Goal: Information Seeking & Learning: Learn about a topic

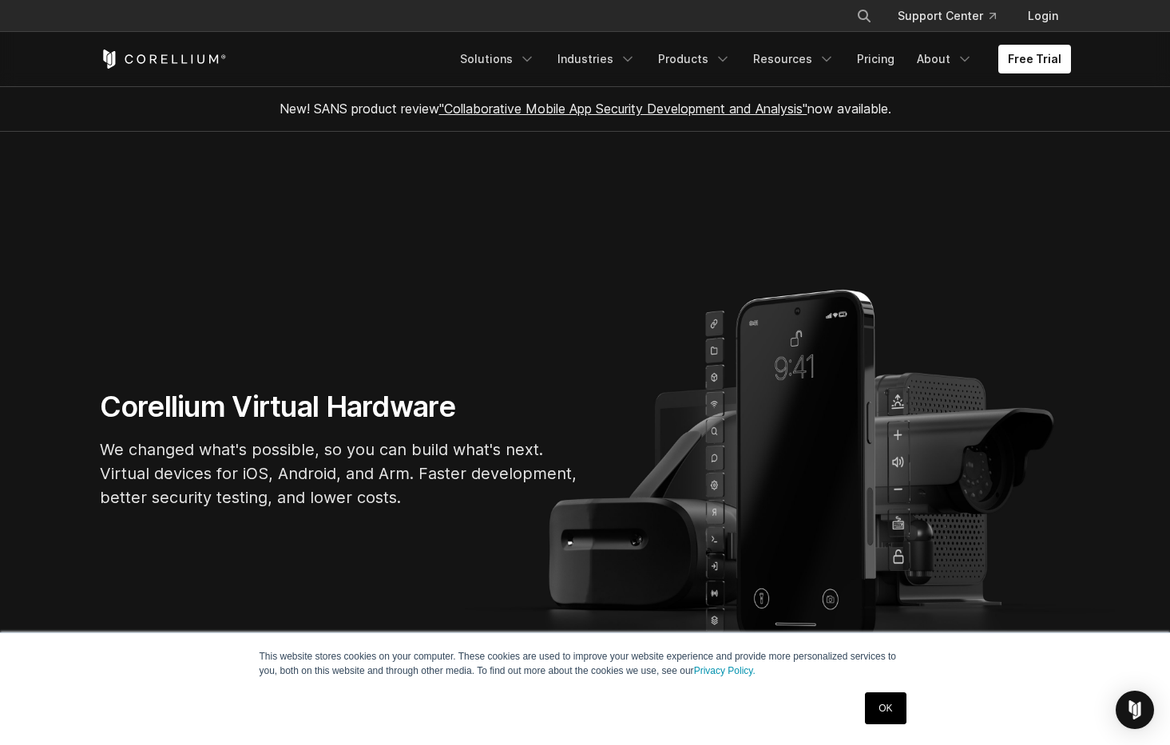
scroll to position [738, 0]
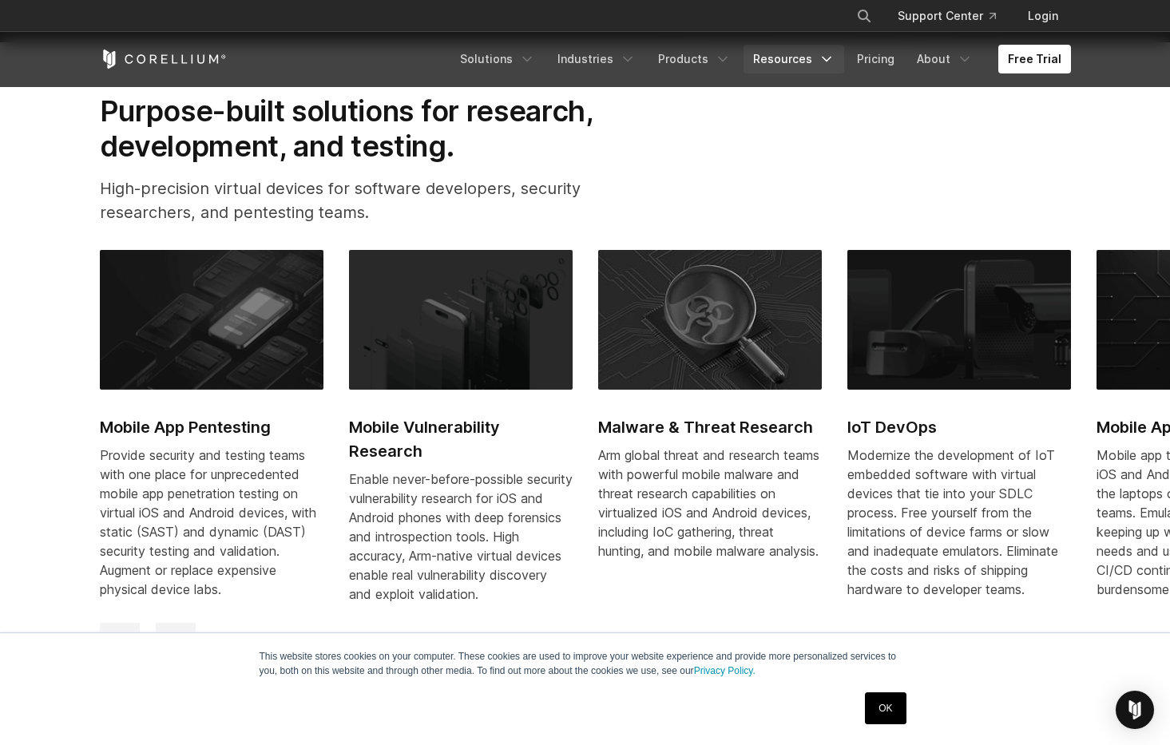
click at [786, 66] on link "Resources" at bounding box center [793, 59] width 101 height 29
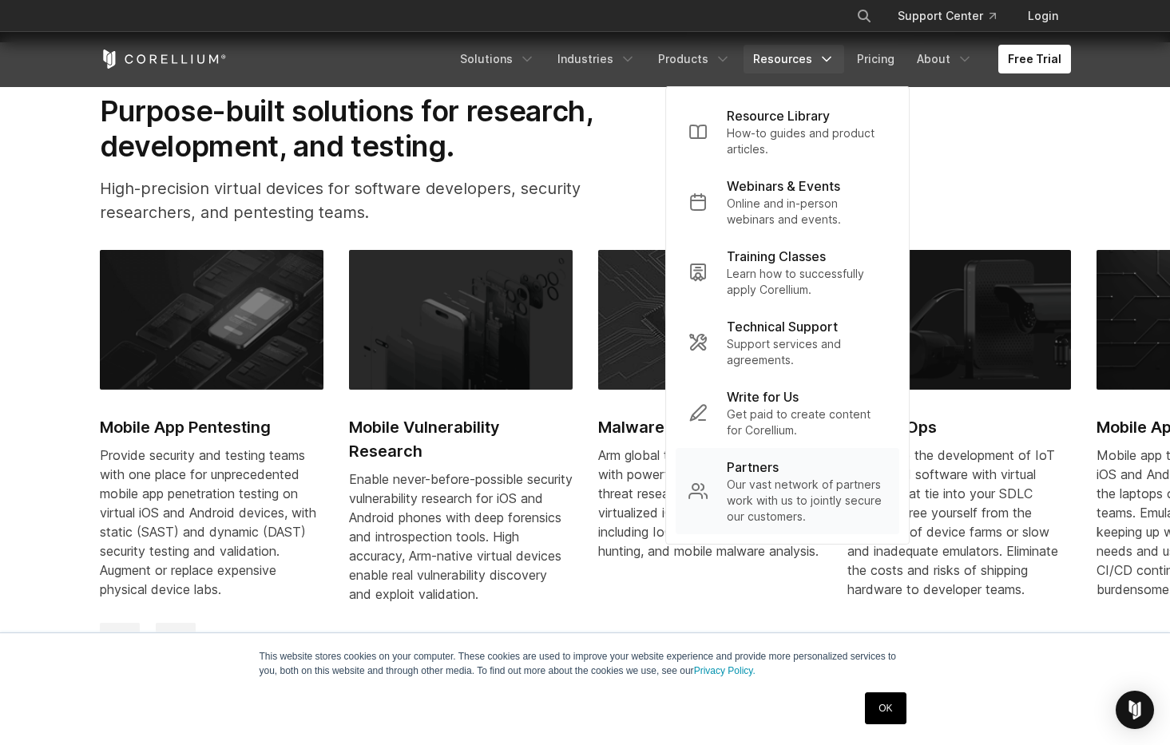
click at [784, 489] on p "Our vast network of partners work with us to jointly secure our customers." at bounding box center [807, 501] width 160 height 48
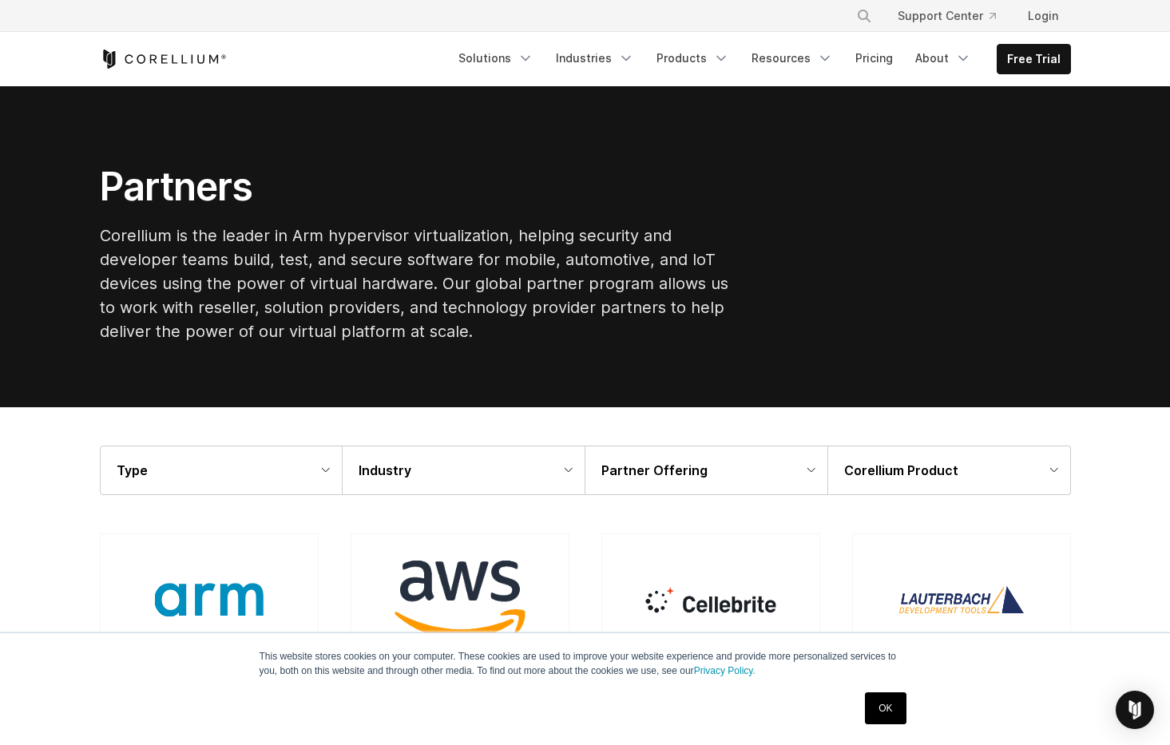
scroll to position [2424, 0]
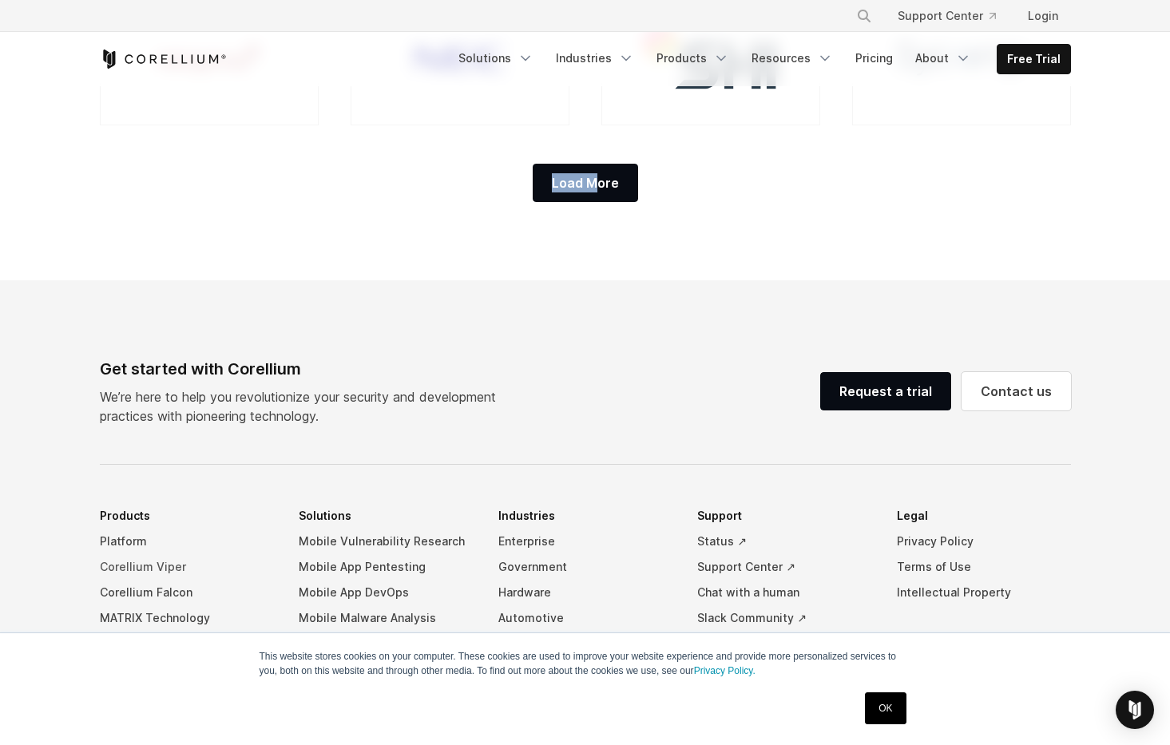
click at [143, 565] on link "Corellium Viper" at bounding box center [187, 567] width 174 height 26
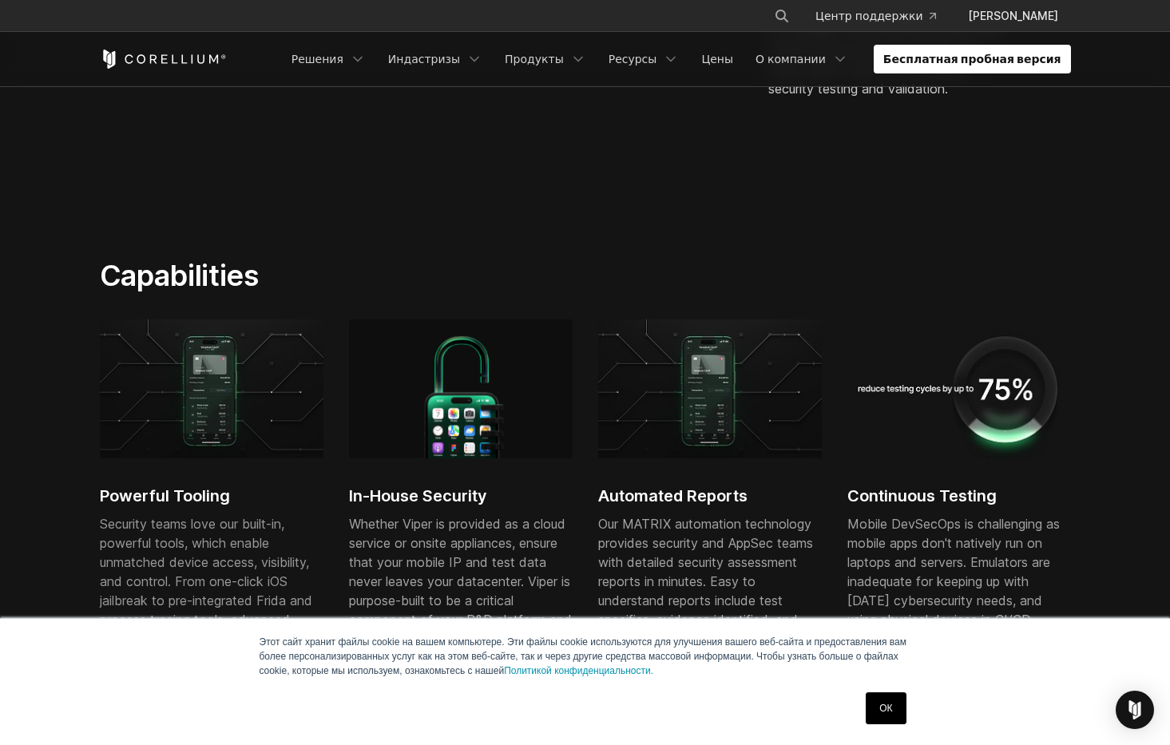
scroll to position [703, 0]
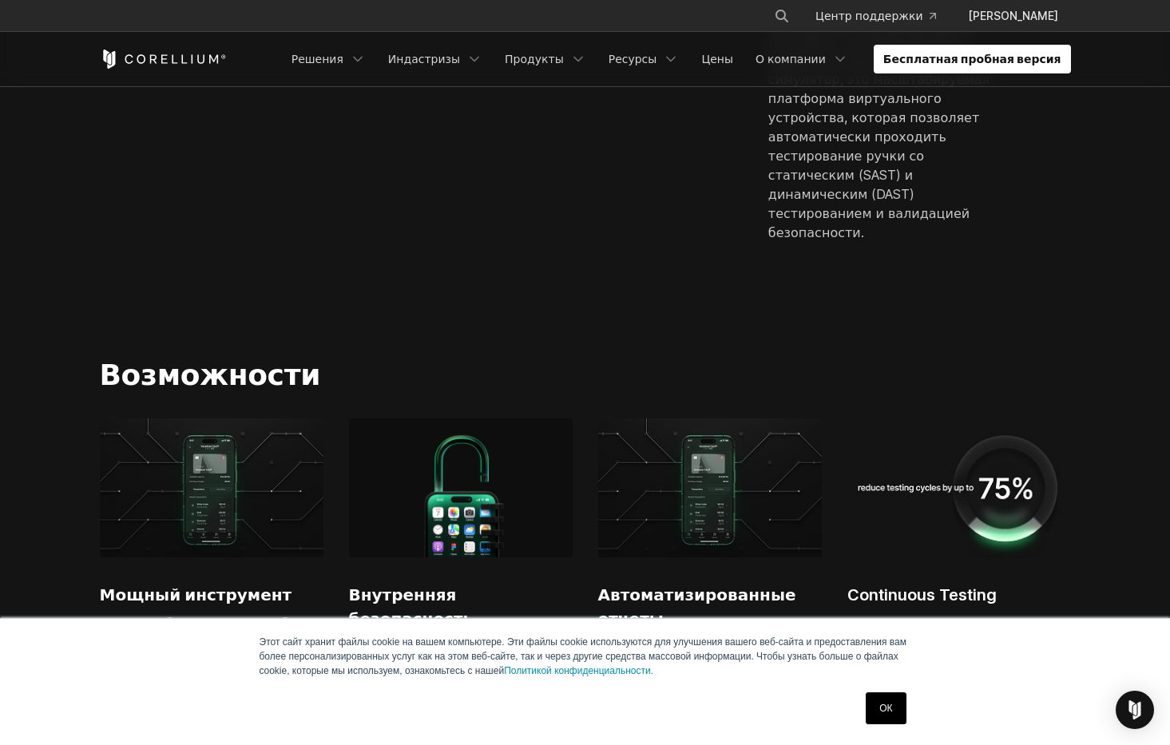
click at [532, 257] on section "Смотреть Viper В Действии Corellium Viper - это виртуализированная аппаратная п…" at bounding box center [585, 42] width 1170 height 525
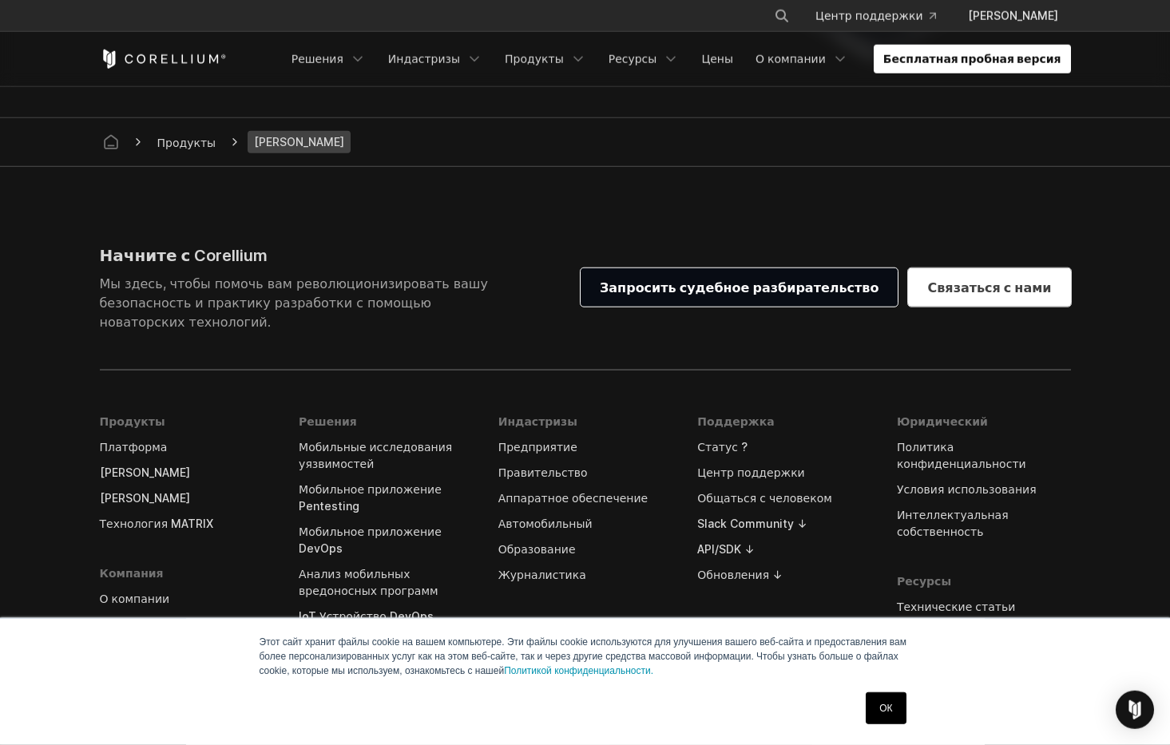
scroll to position [4918, 0]
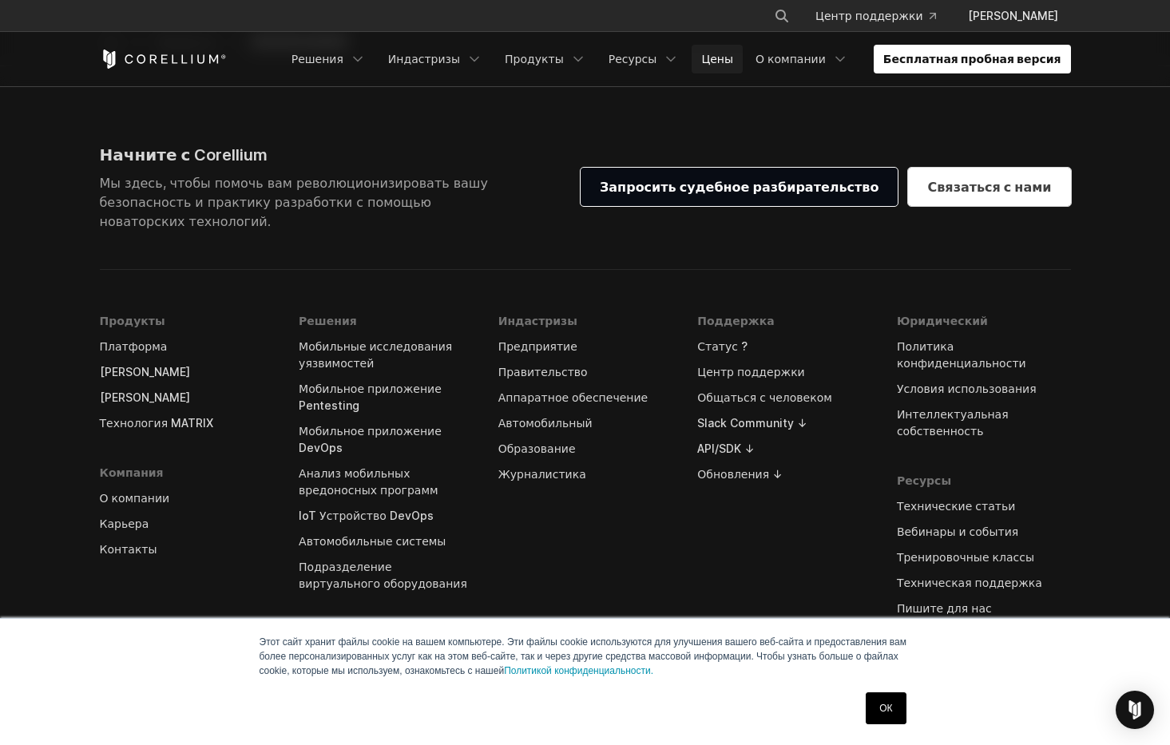
click at [743, 62] on link "Цены" at bounding box center [716, 59] width 51 height 29
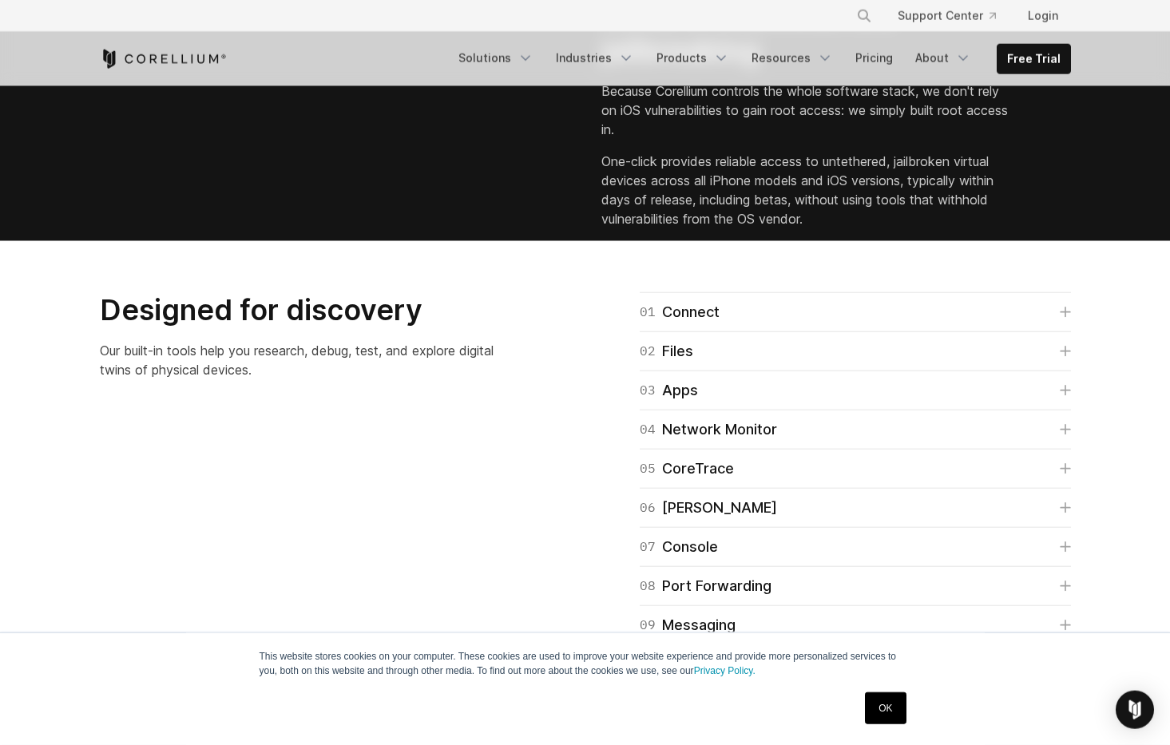
scroll to position [2424, 0]
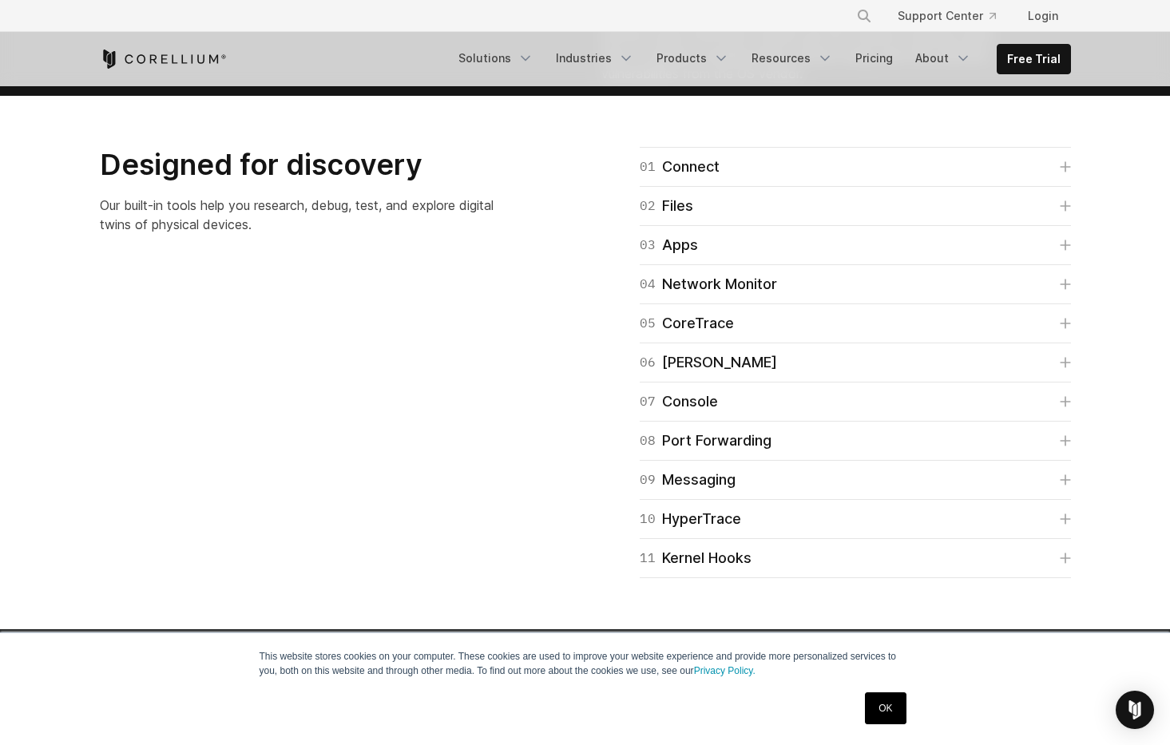
click at [727, 83] on p "One-click provides reliable access to untethered, jailbroken virtual devices ac…" at bounding box center [805, 44] width 409 height 77
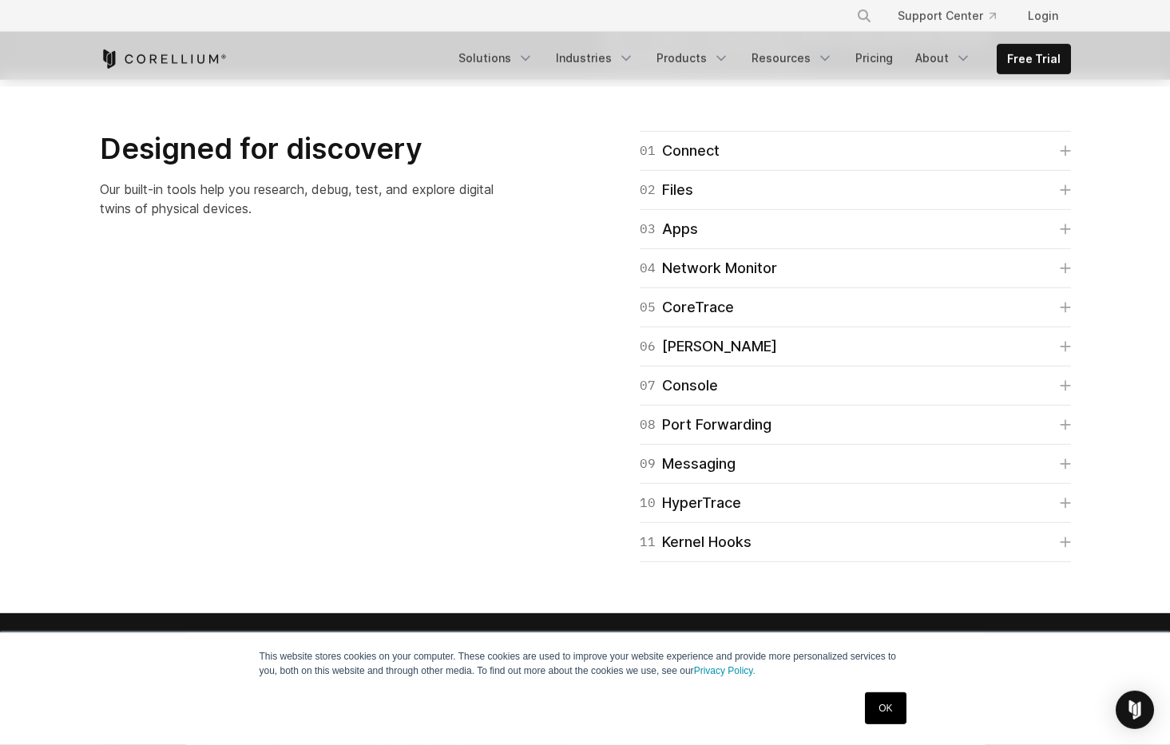
scroll to position [2740, 0]
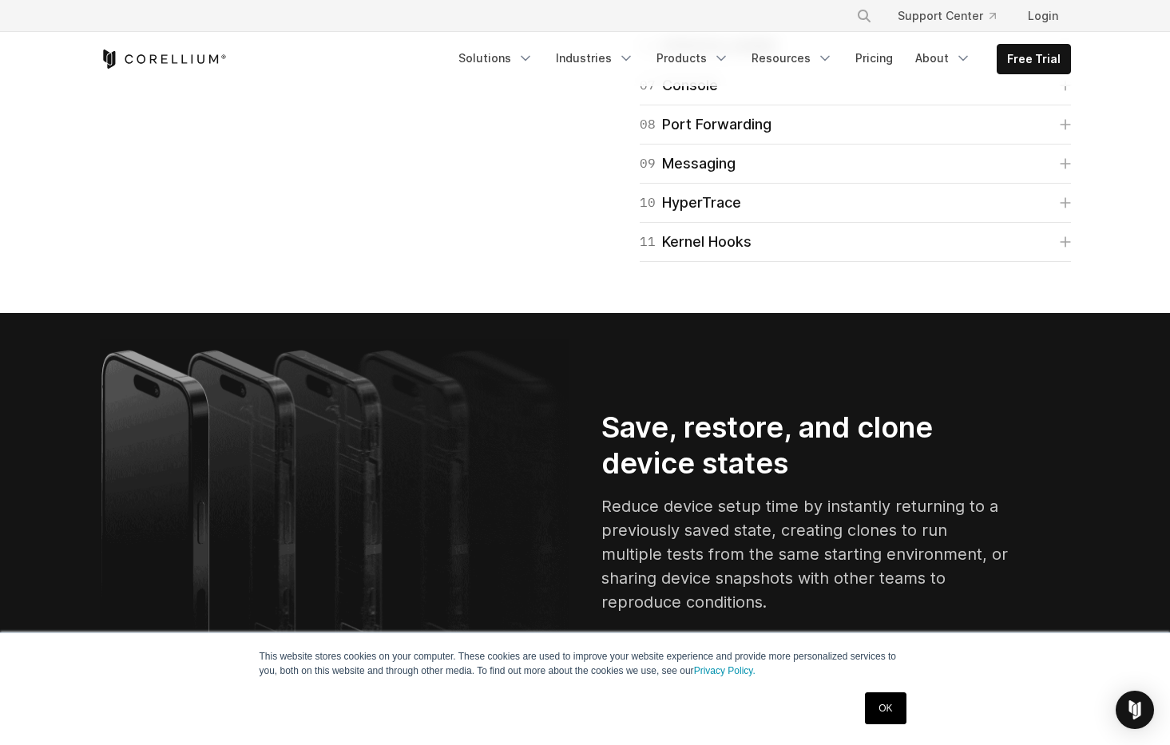
click at [687, 27] on div "05 CoreTrace Trace and log system calls for dynamic analysis to understand a pr…" at bounding box center [855, 7] width 431 height 39
click at [668, 27] on div "05 CoreTrace Trace and log system calls for dynamic analysis to understand a pr…" at bounding box center [855, 7] width 431 height 39
click at [679, 18] on div "05 CoreTrace" at bounding box center [687, 7] width 94 height 22
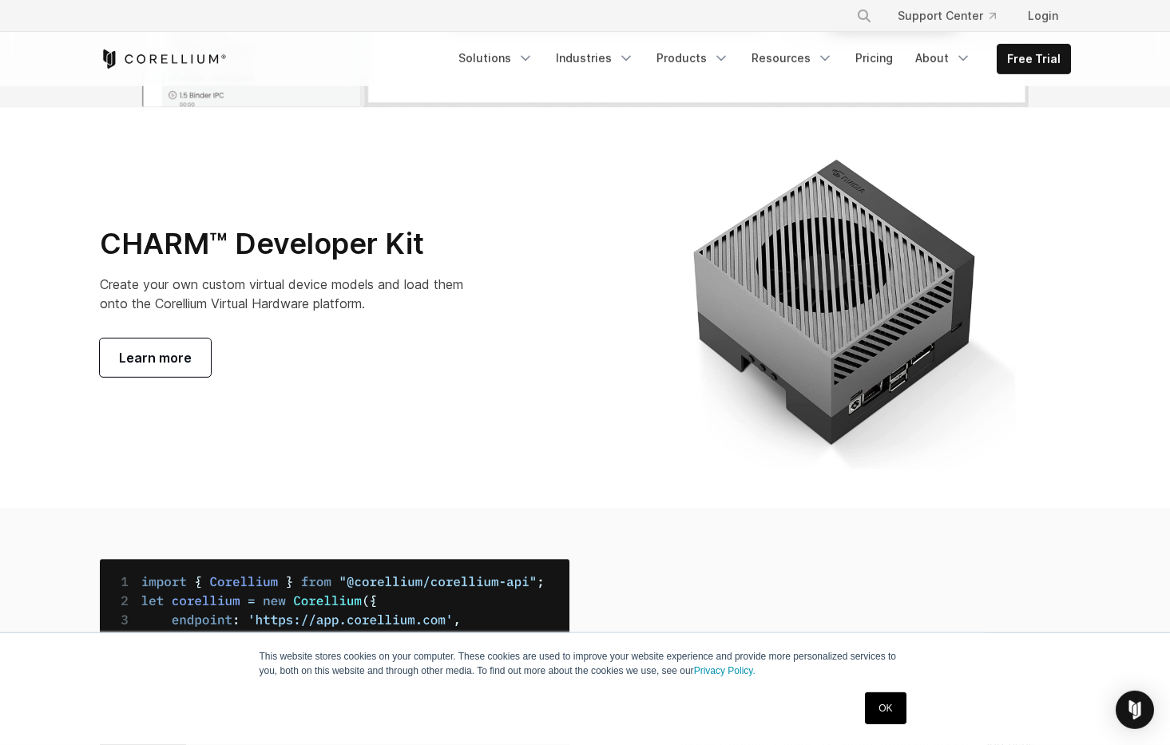
scroll to position [5691, 0]
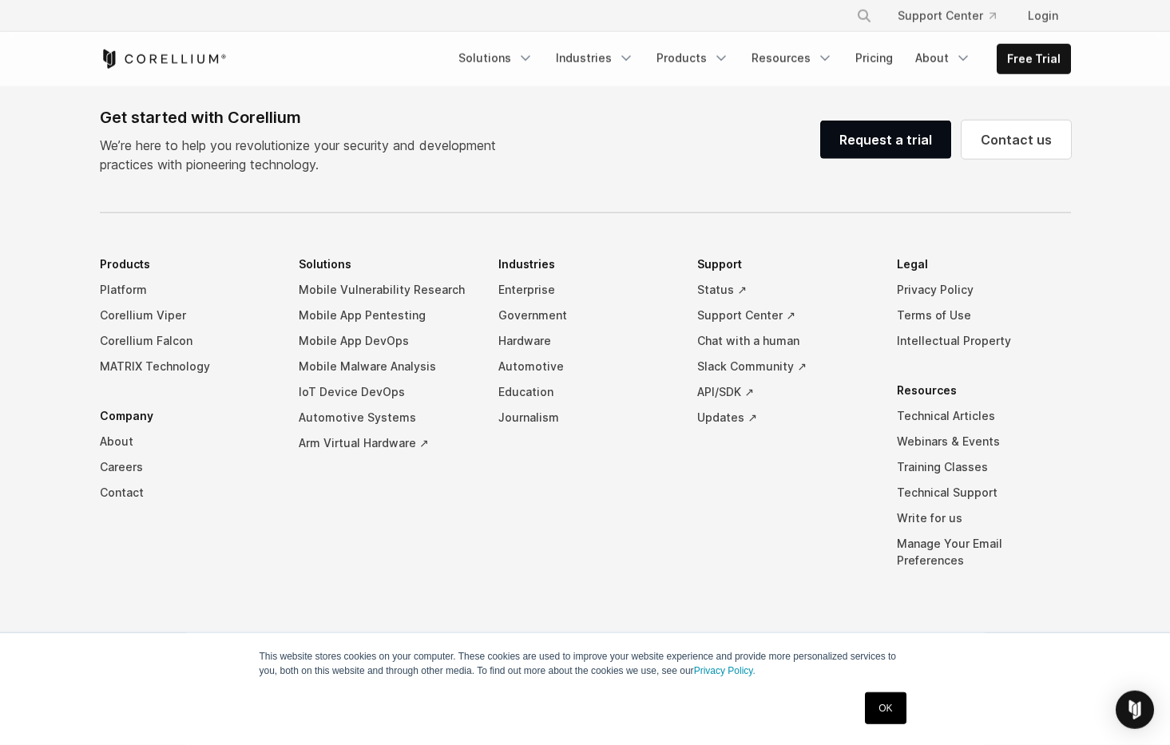
scroll to position [7642, 0]
click at [351, 456] on link "Arm Virtual Hardware ↗" at bounding box center [386, 443] width 174 height 26
click at [930, 58] on link "About" at bounding box center [942, 58] width 75 height 29
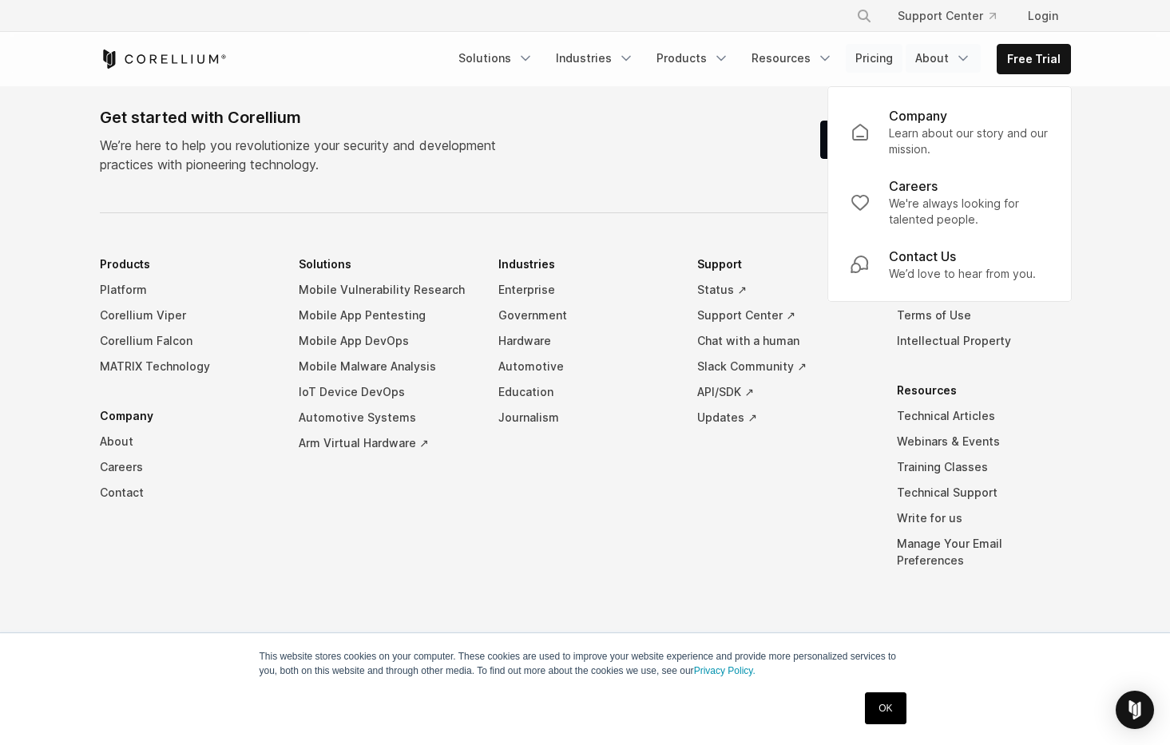
click at [867, 61] on link "Pricing" at bounding box center [874, 58] width 57 height 29
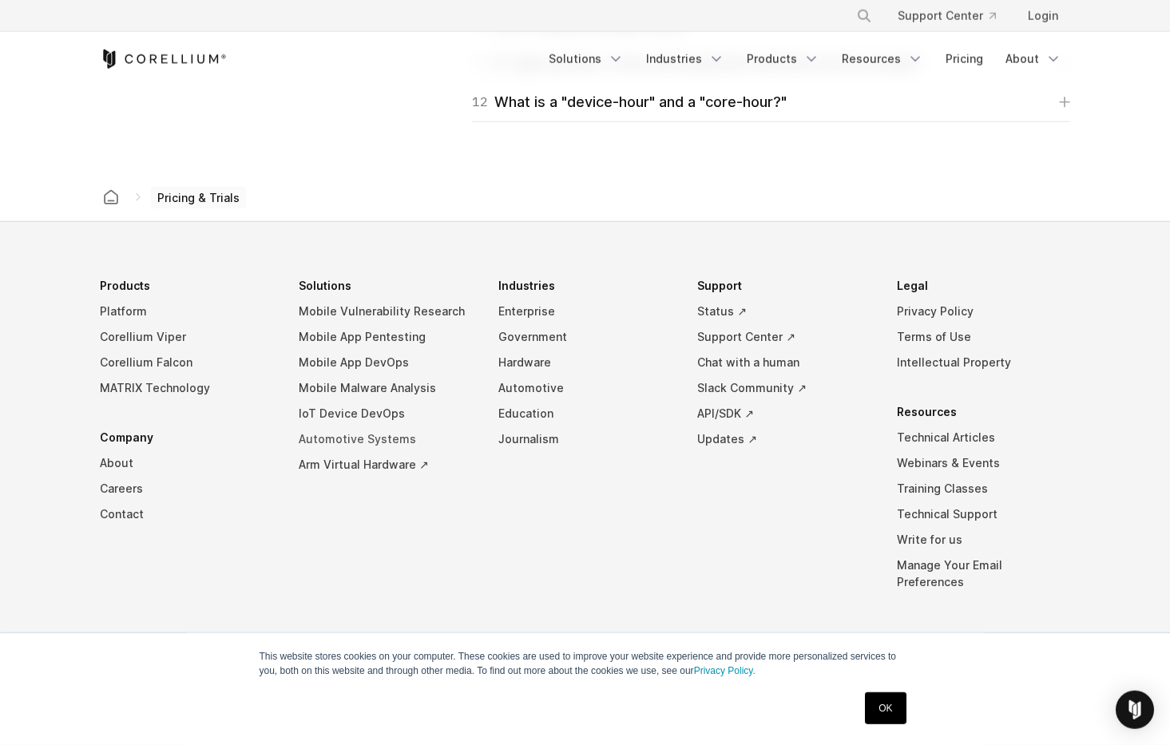
scroll to position [2757, 0]
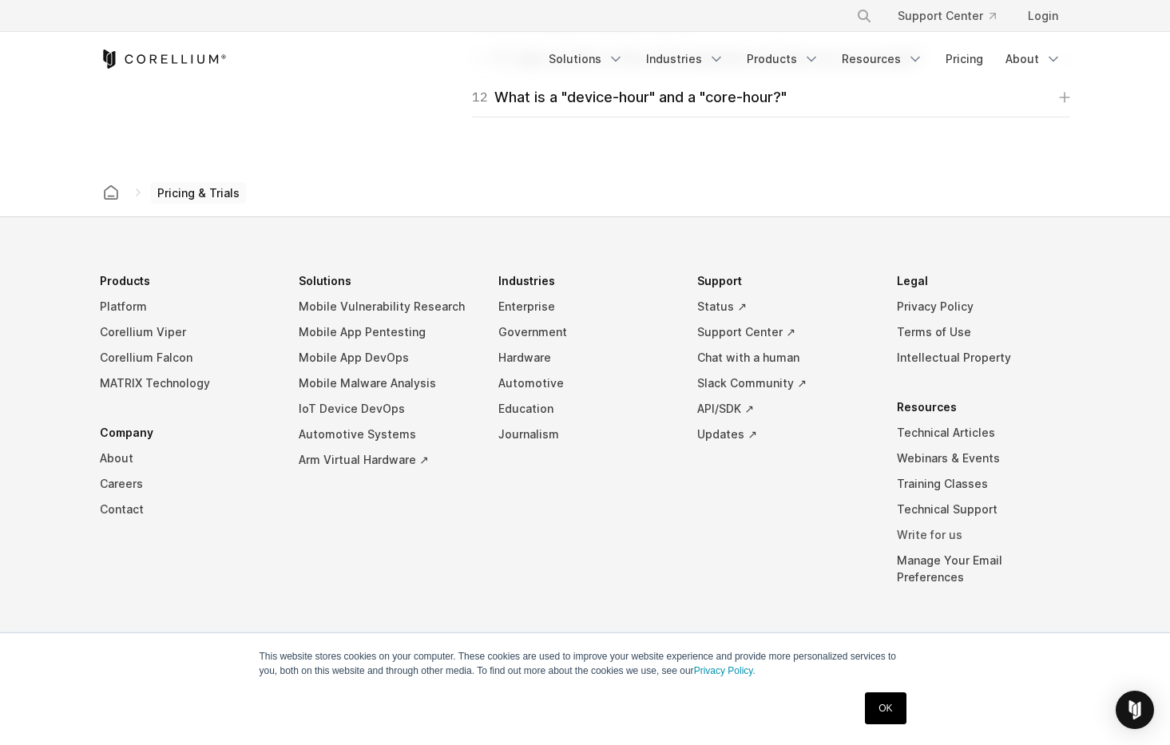
click at [913, 533] on link "Write for us" at bounding box center [984, 535] width 174 height 26
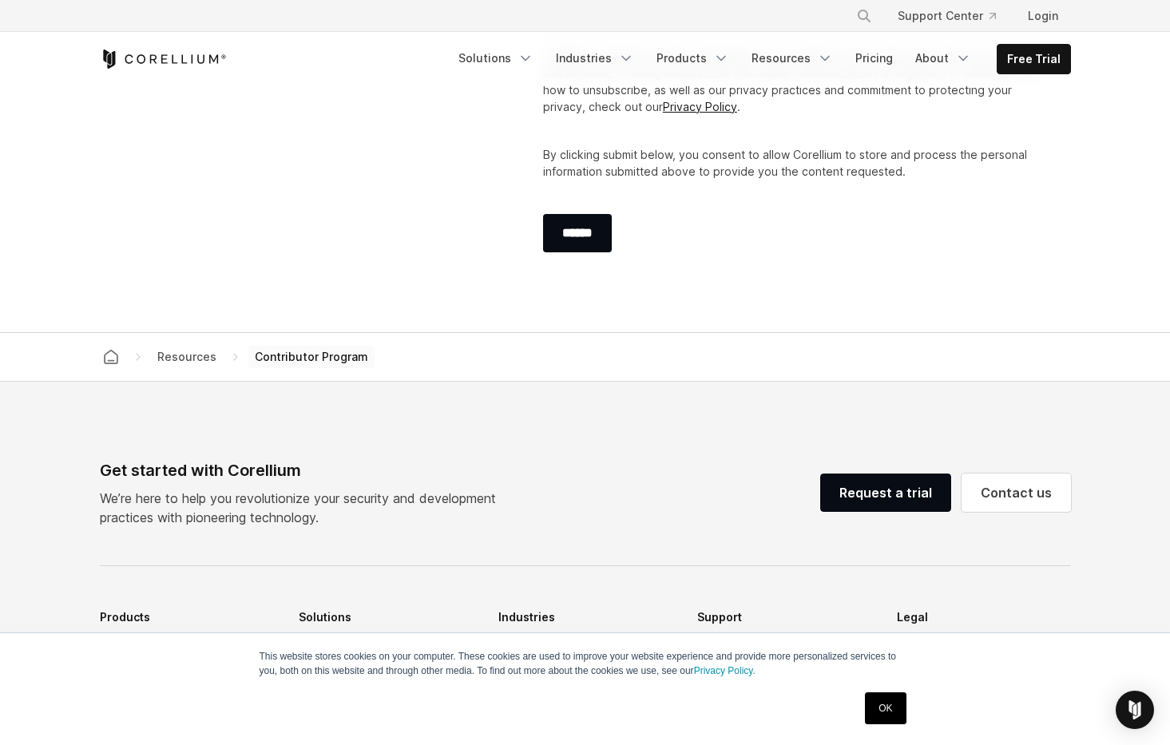
scroll to position [3270, 0]
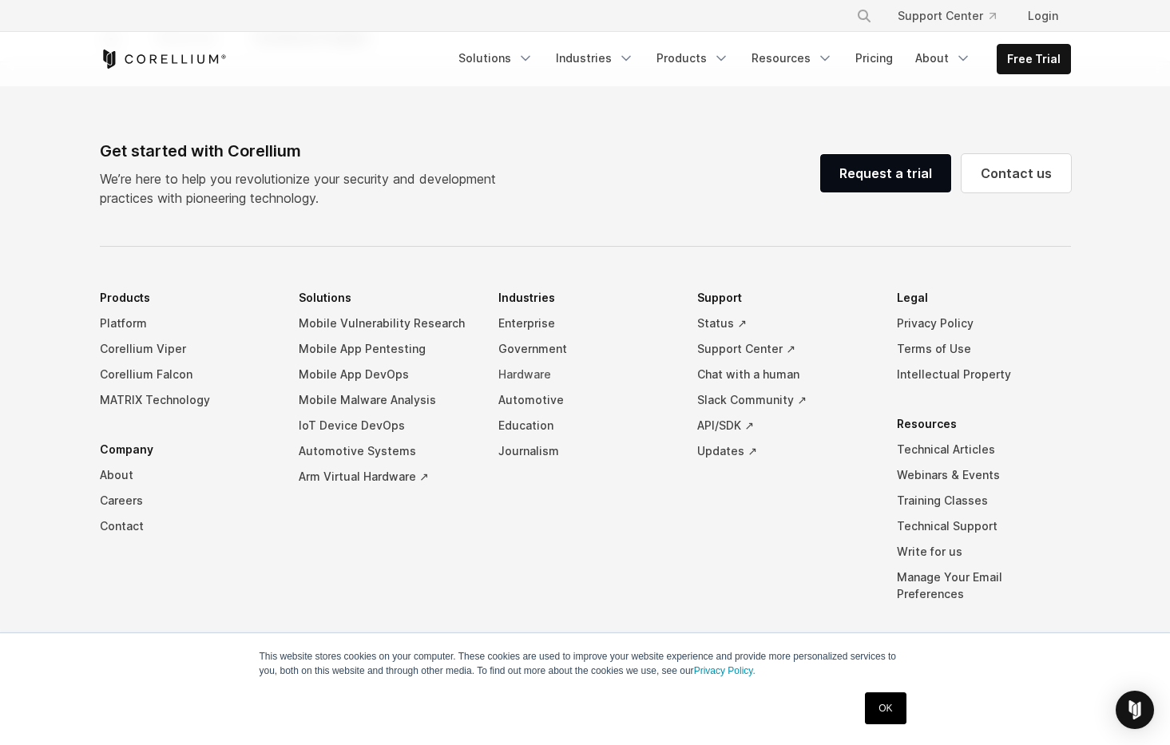
click at [529, 362] on link "Hardware" at bounding box center [585, 375] width 174 height 26
click at [359, 464] on link "Arm Virtual Hardware ↗" at bounding box center [386, 477] width 174 height 26
click at [528, 61] on link "Solutions" at bounding box center [496, 58] width 94 height 29
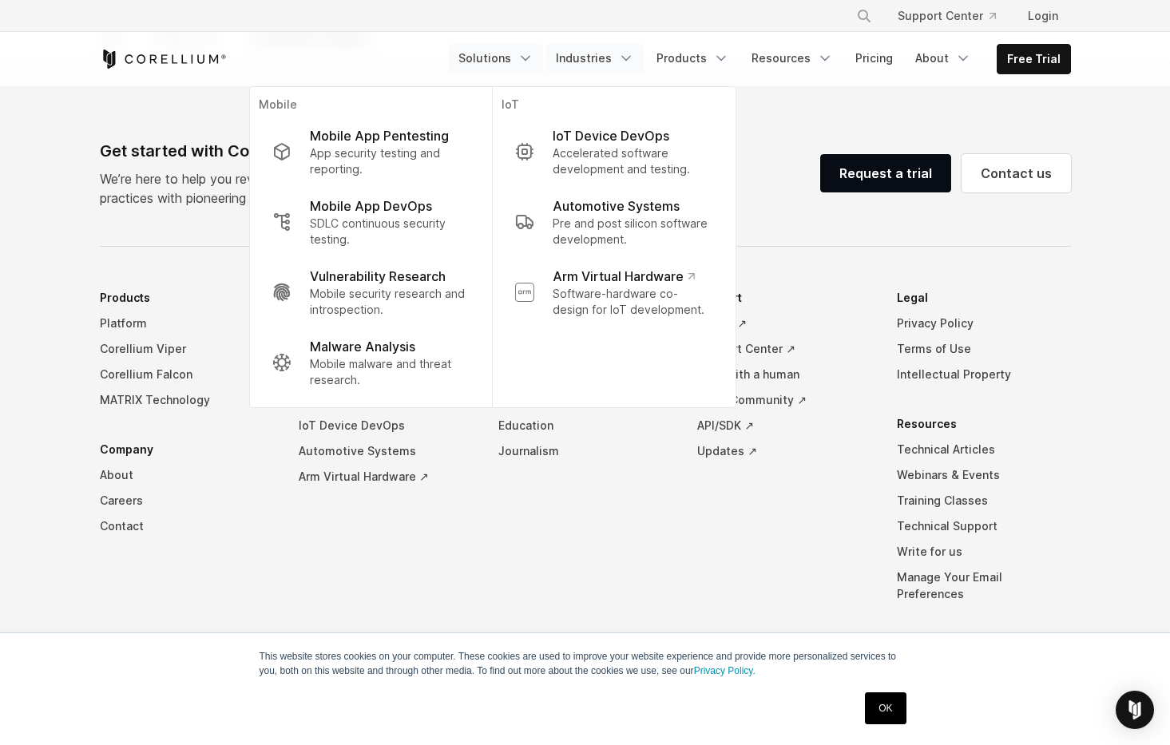
click at [590, 57] on link "Industries" at bounding box center [594, 58] width 97 height 29
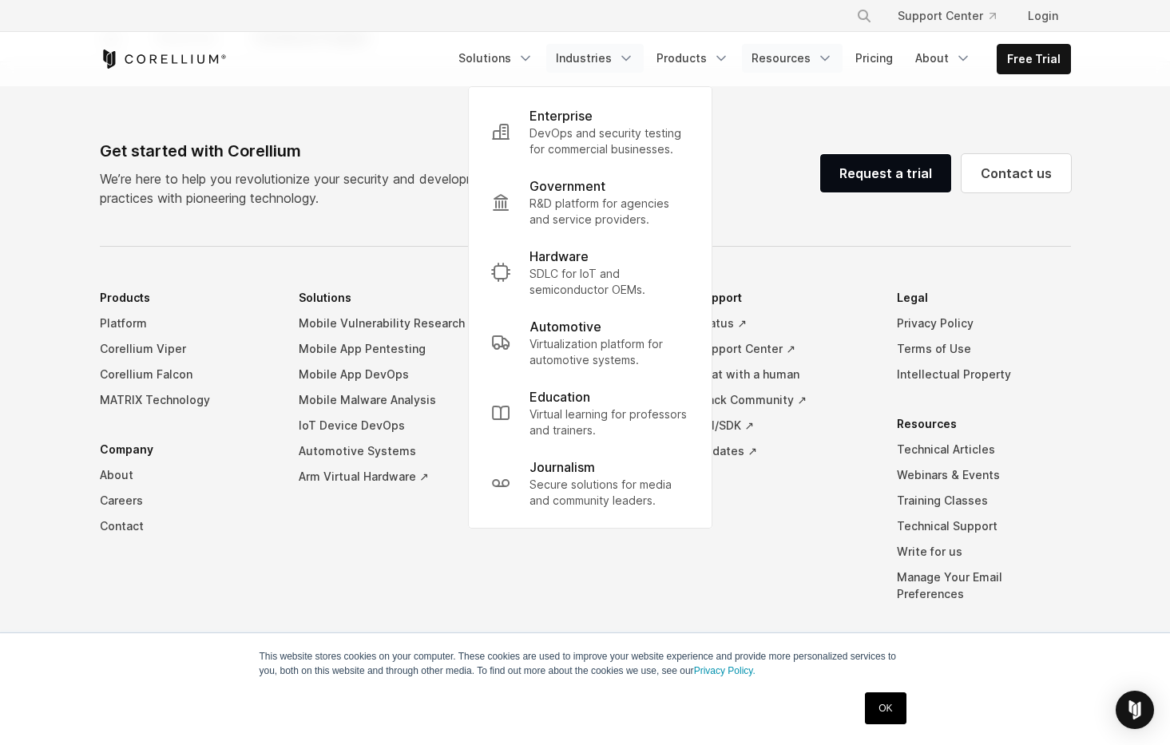
click at [784, 72] on link "Resources" at bounding box center [792, 58] width 101 height 29
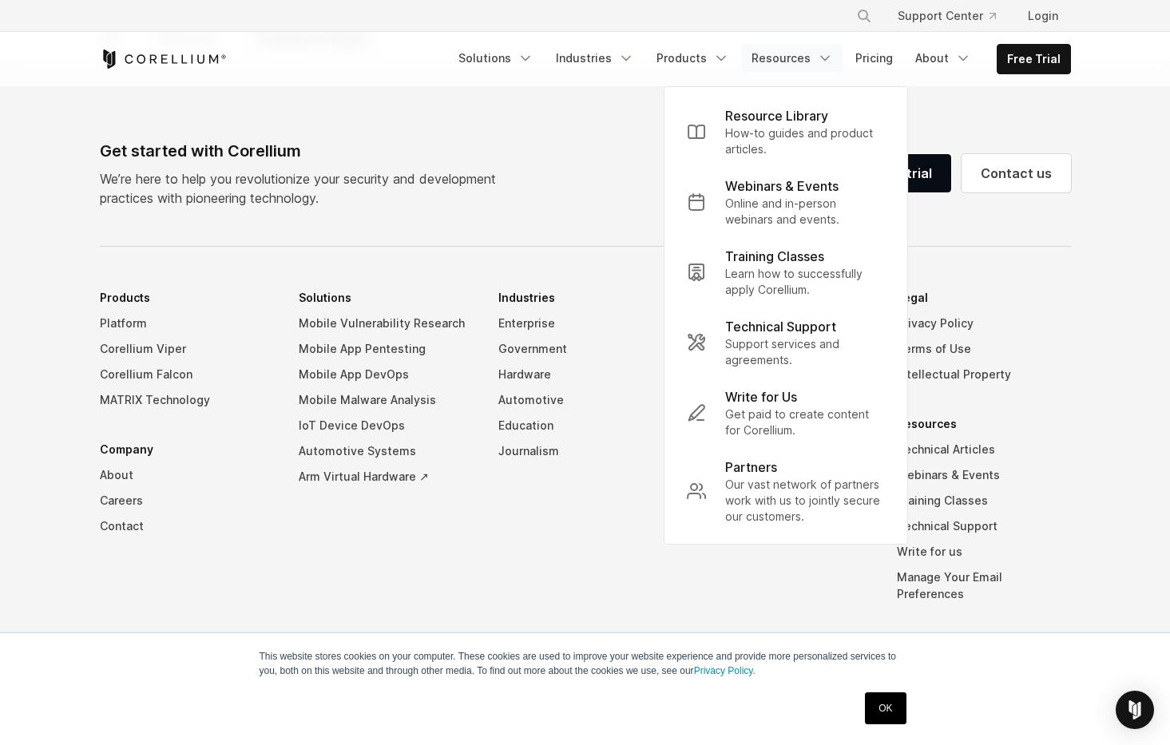
click at [788, 60] on link "Resources" at bounding box center [792, 58] width 101 height 29
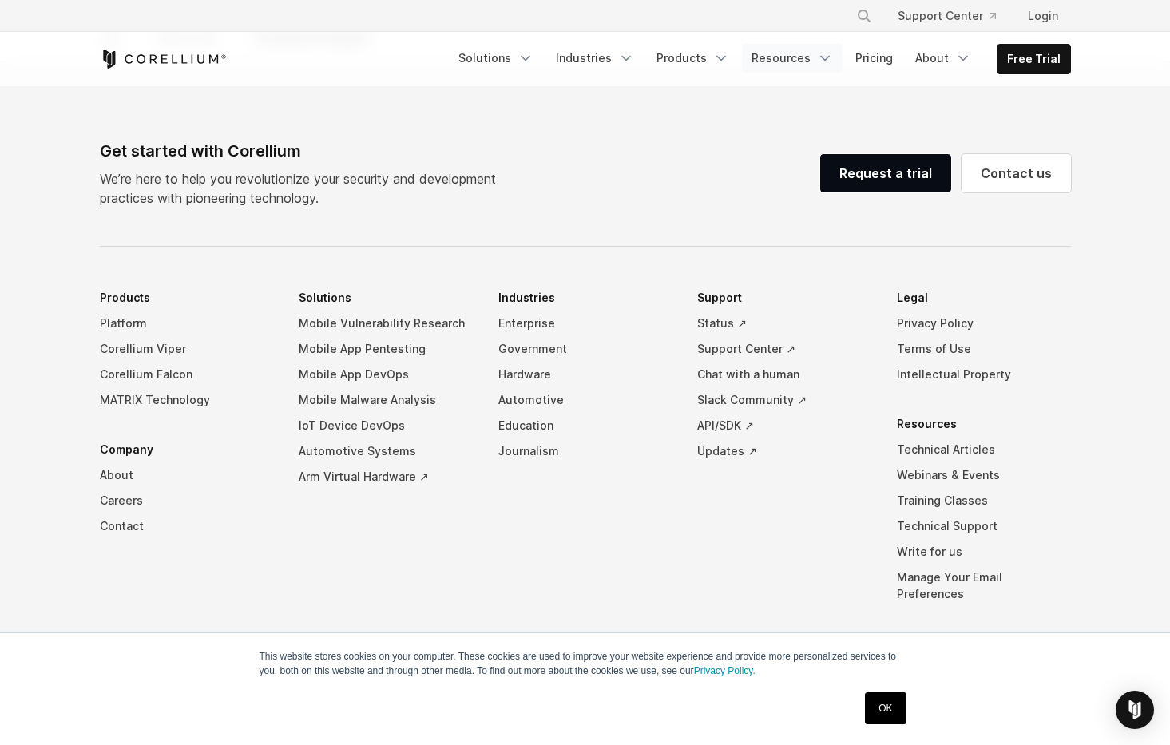
click at [788, 60] on link "Resources" at bounding box center [792, 58] width 101 height 29
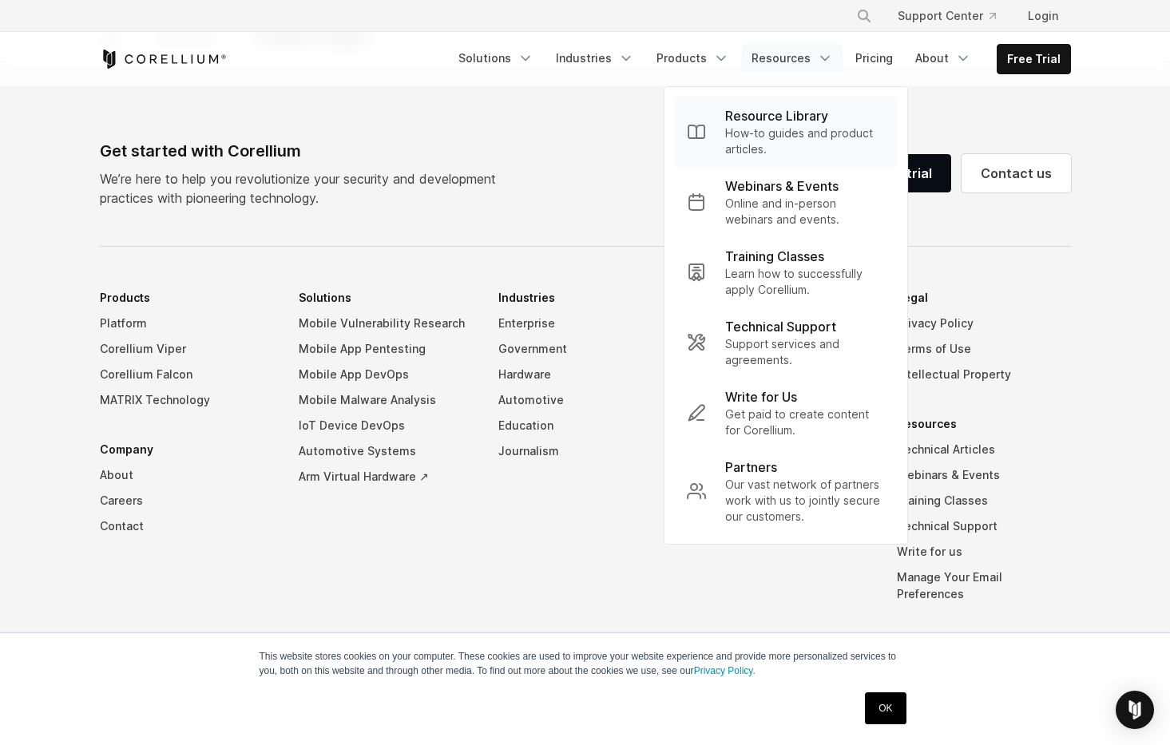
click at [797, 113] on p "Resource Library" at bounding box center [776, 115] width 103 height 19
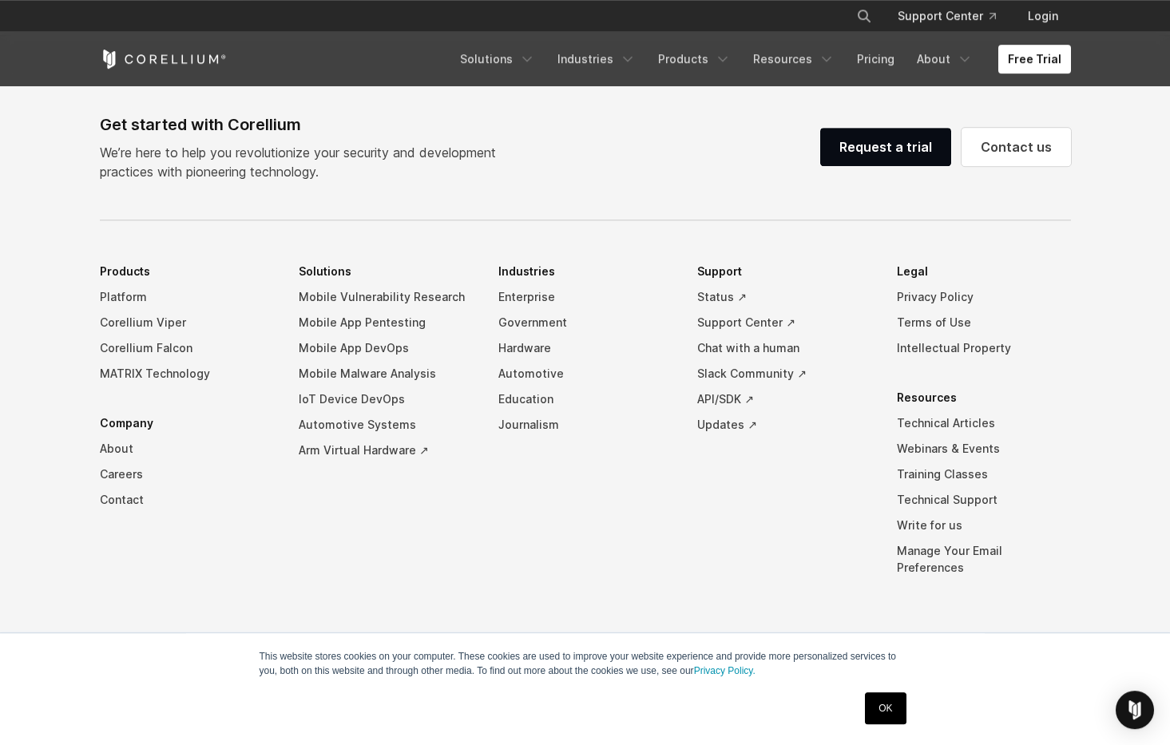
scroll to position [4578, 0]
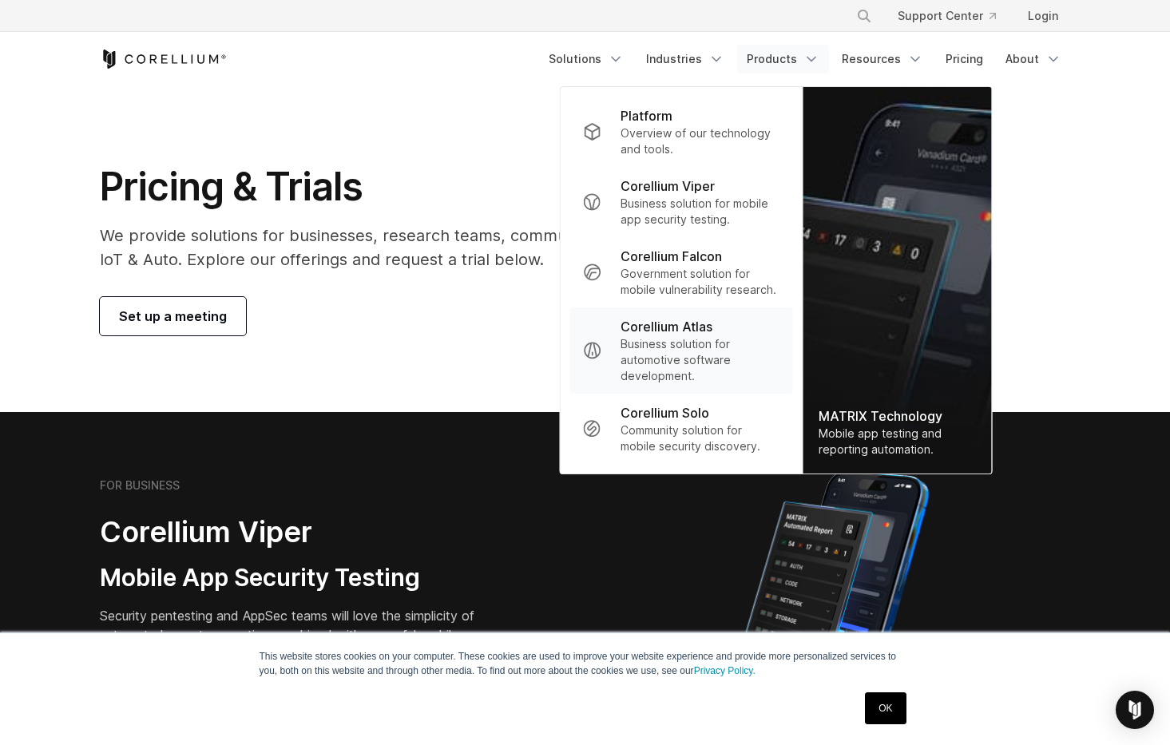
click at [623, 386] on link ".st0 { fill: #737373; } Corellium Atlas Business solution for automotive softwa…" at bounding box center [680, 350] width 223 height 86
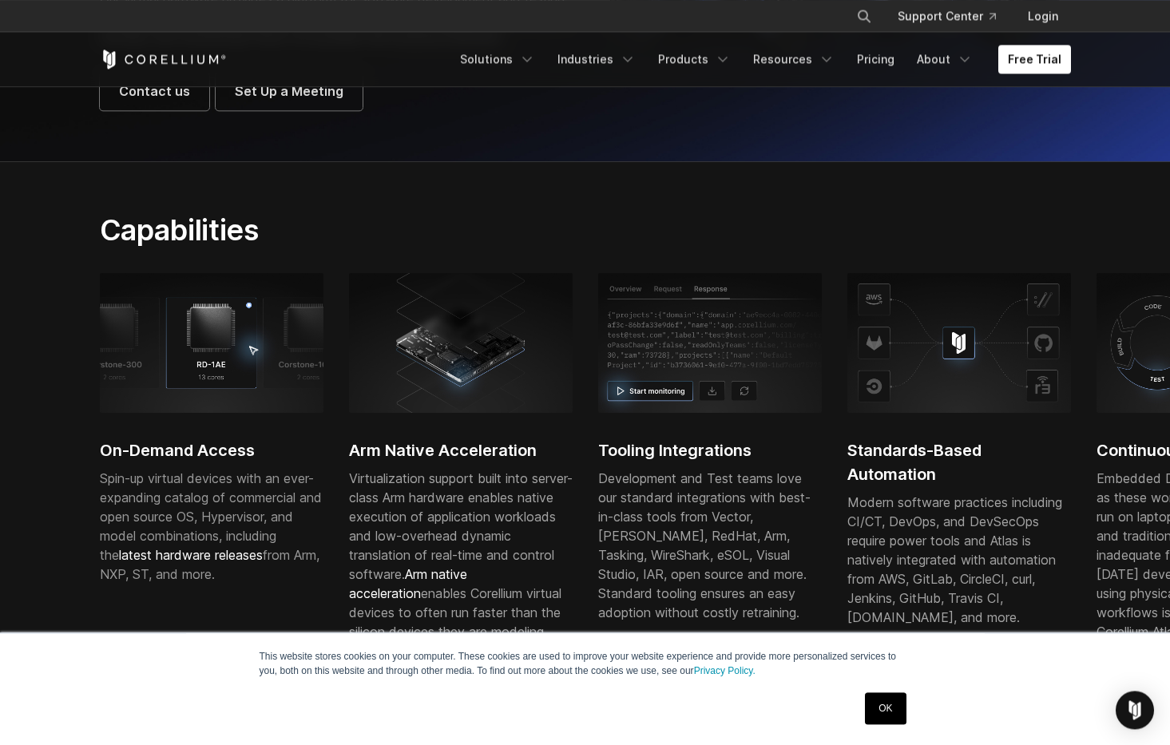
scroll to position [316, 0]
click at [884, 470] on h2 "Standards-Based Automation" at bounding box center [959, 463] width 224 height 48
click at [896, 487] on h2 "Standards-Based Automation" at bounding box center [960, 463] width 224 height 48
click at [897, 511] on div "Standards-Based Automation Modern software practices including CI/CT, DevOps, a…" at bounding box center [962, 460] width 224 height 372
click at [897, 484] on h2 "Standards-Based Automation" at bounding box center [959, 463] width 224 height 48
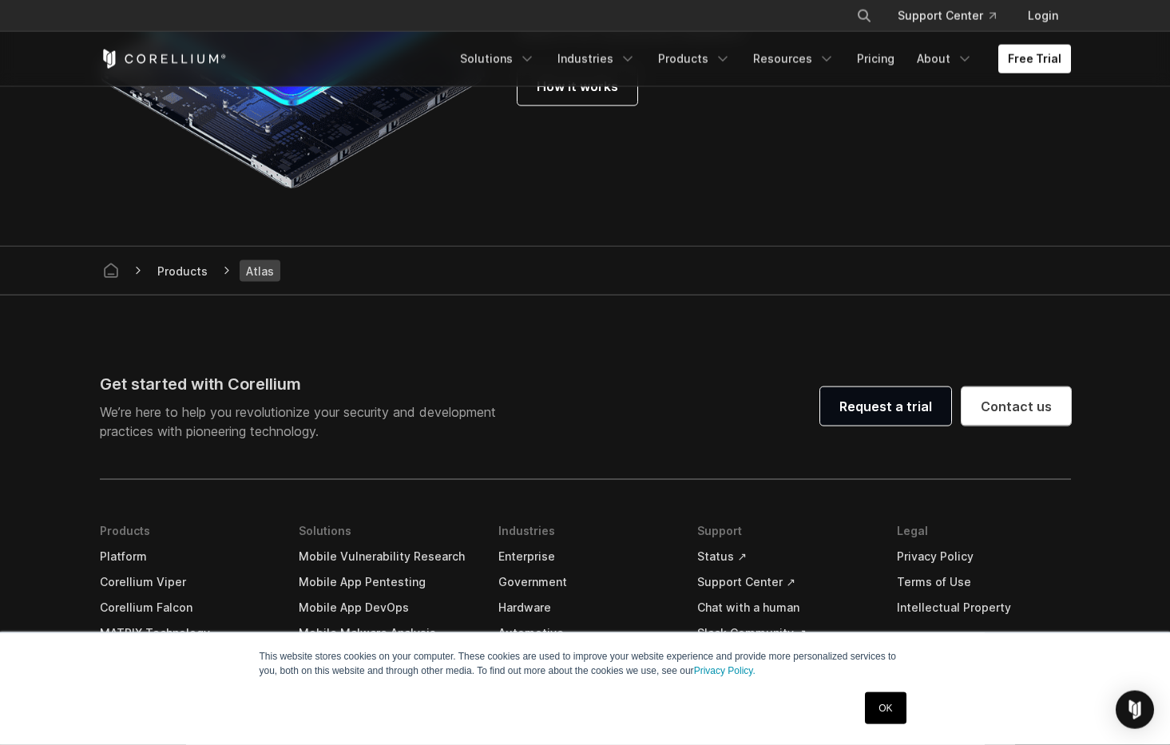
scroll to position [4637, 0]
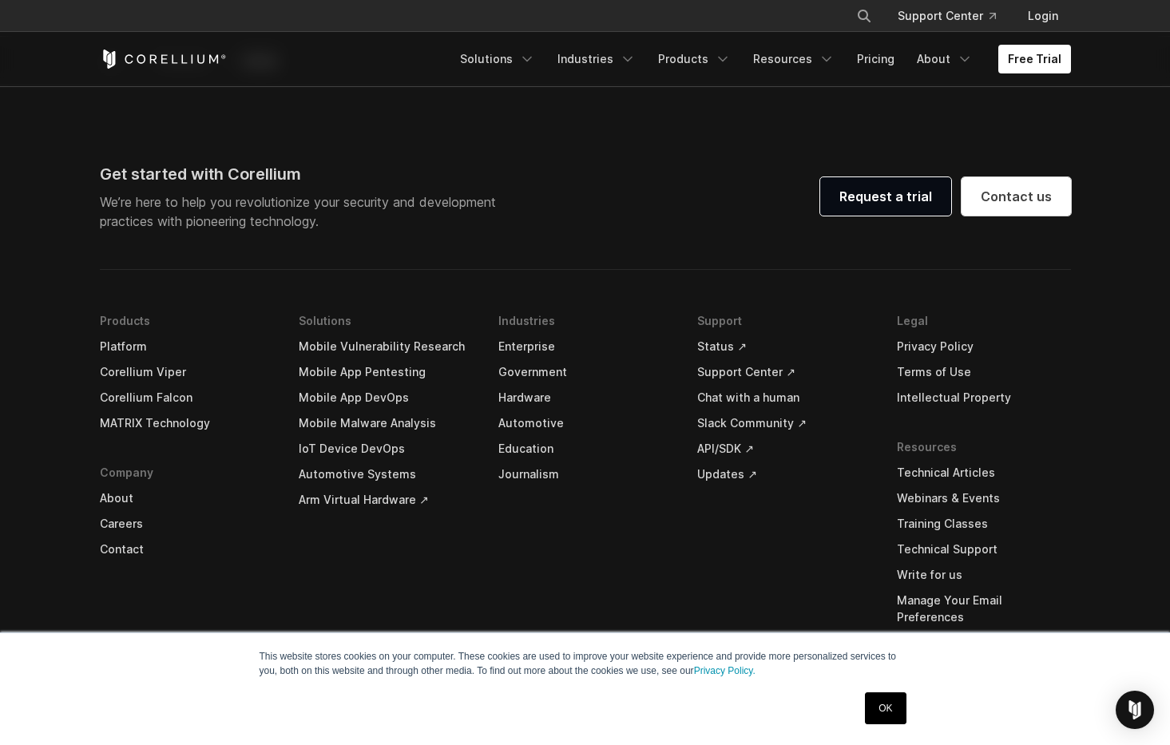
click at [341, 410] on link "Mobile App DevOps" at bounding box center [386, 398] width 174 height 26
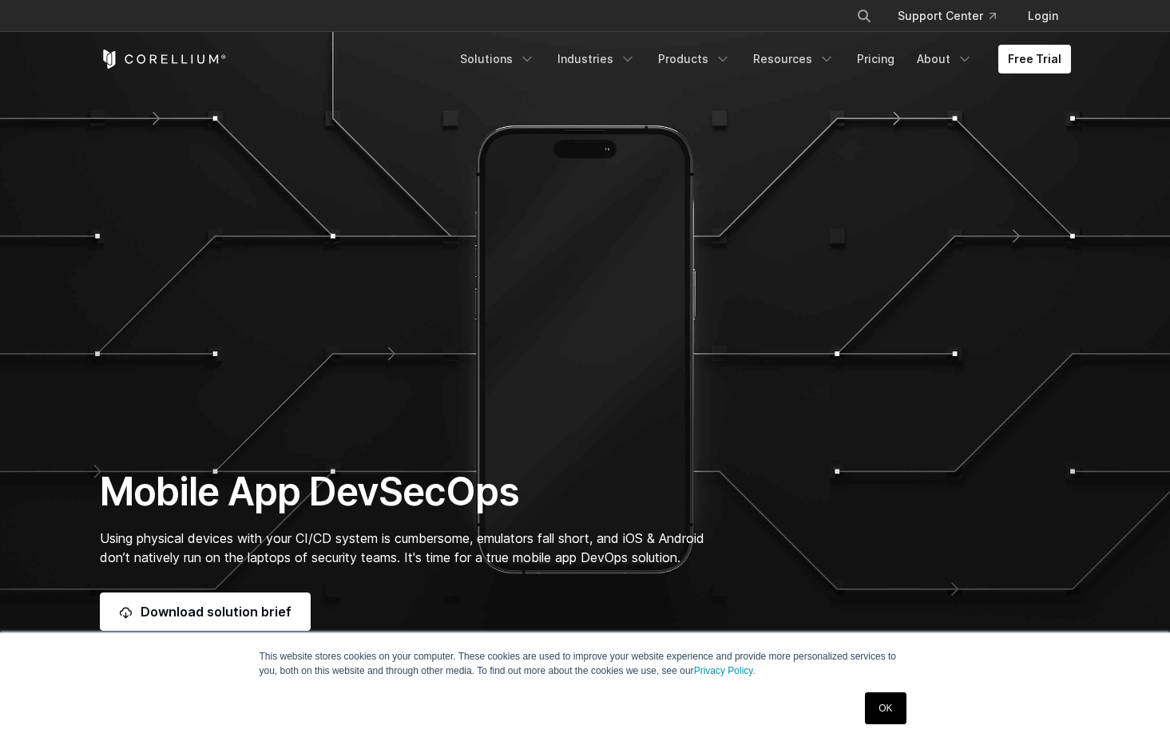
scroll to position [105, 0]
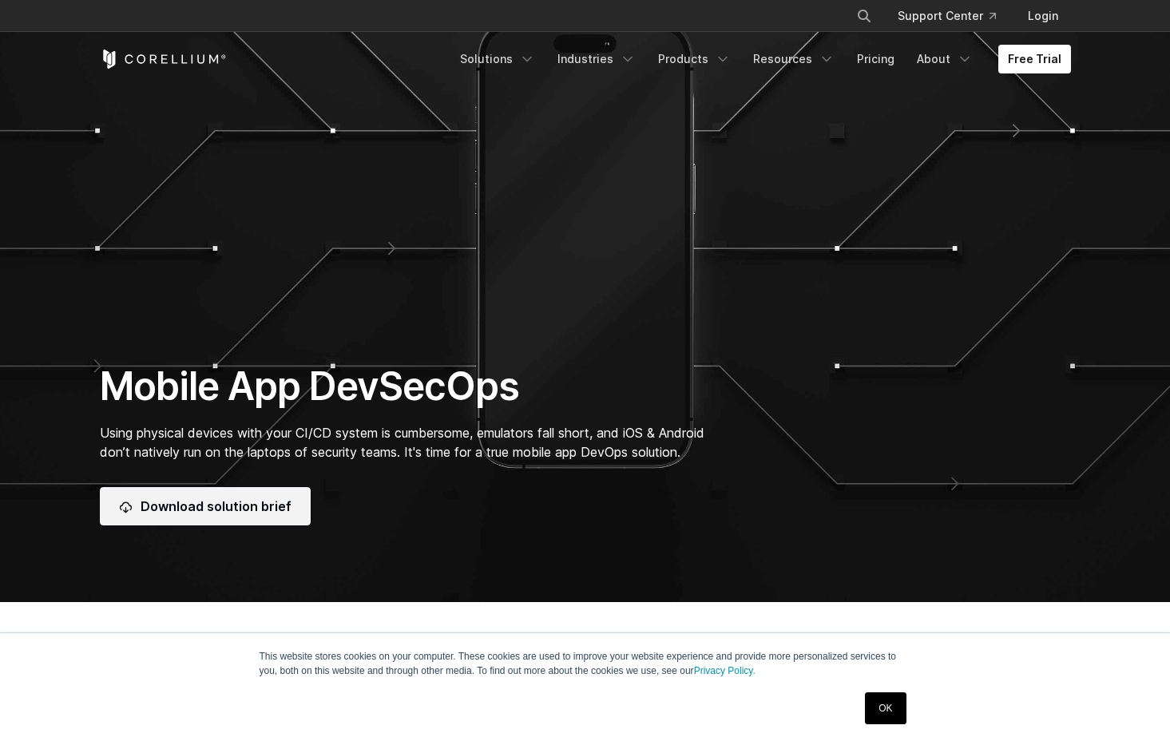
click at [220, 513] on link "Download solution brief" at bounding box center [205, 506] width 211 height 38
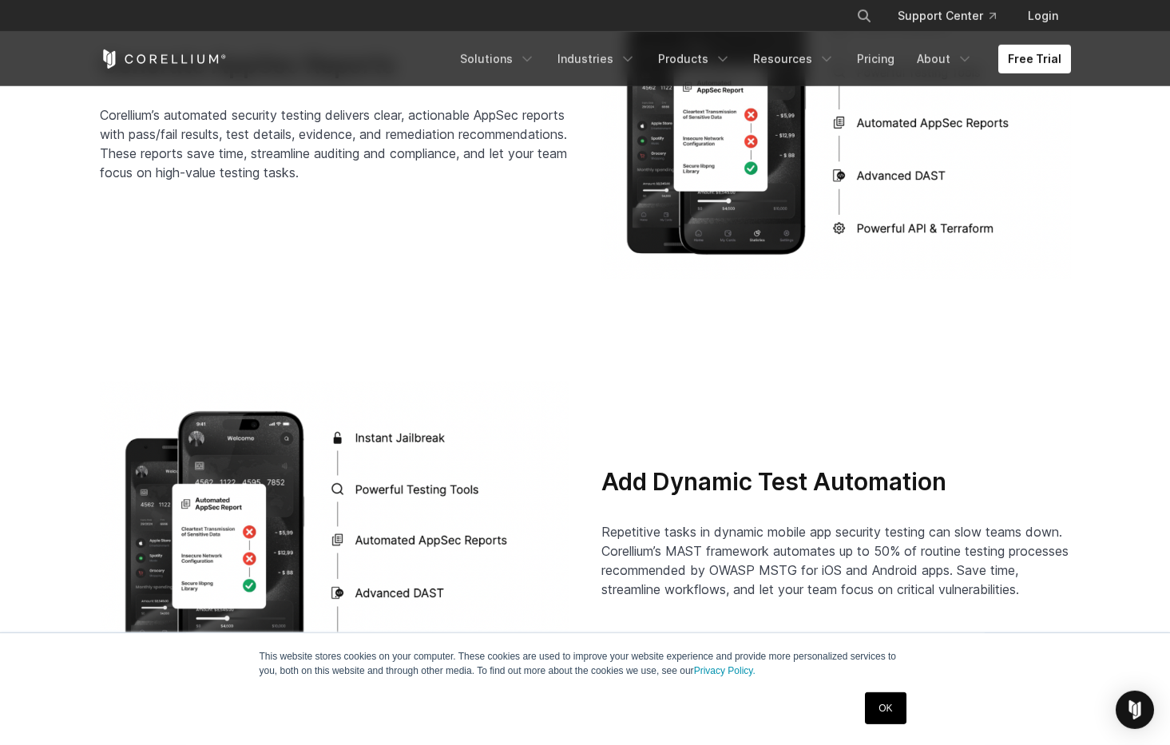
scroll to position [3056, 0]
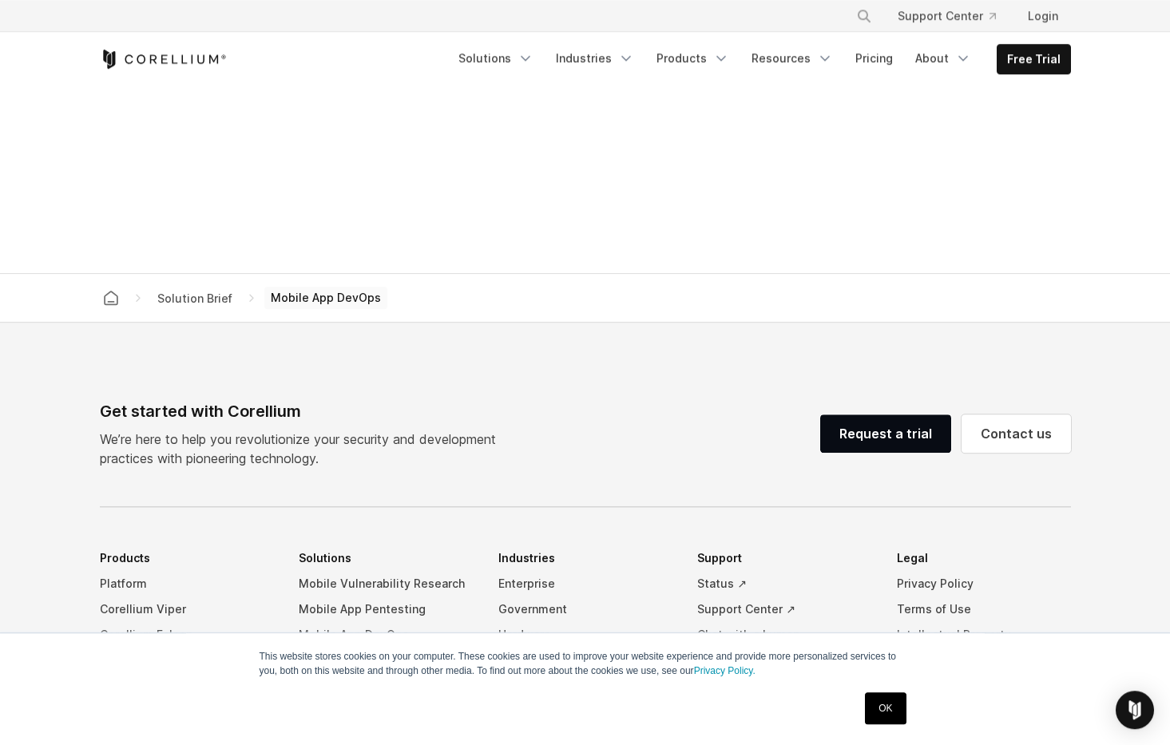
scroll to position [1289, 0]
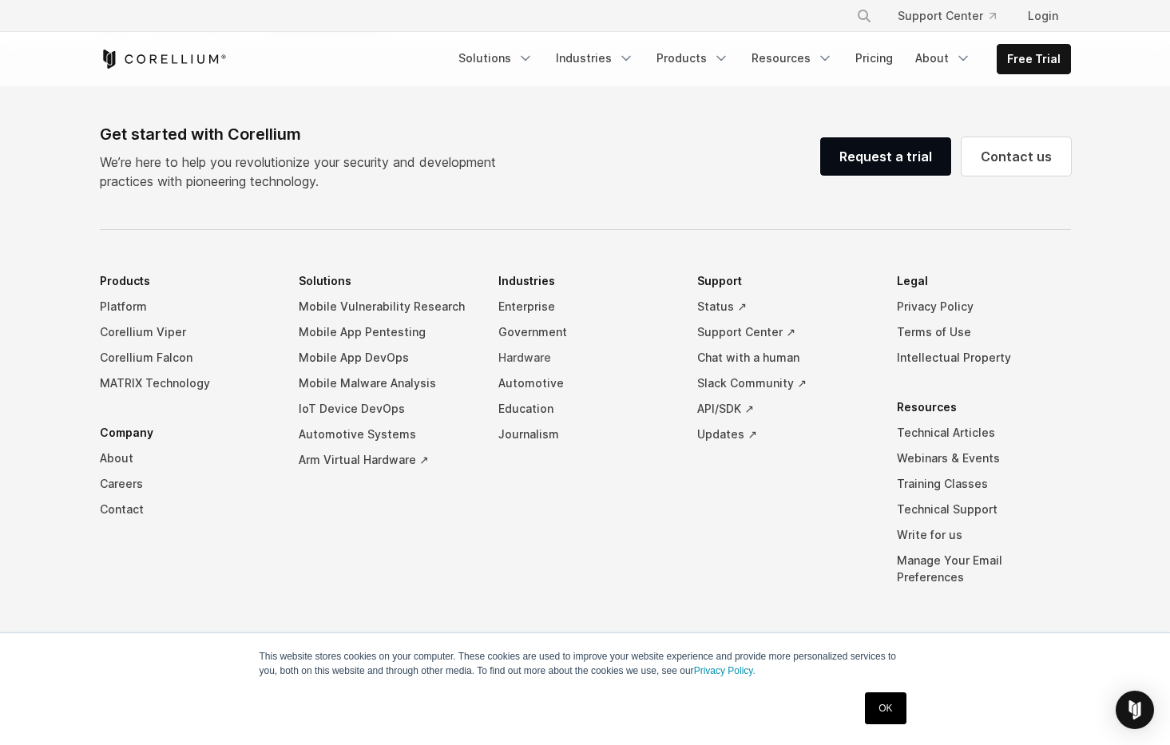
click at [507, 358] on link "Hardware" at bounding box center [585, 358] width 174 height 26
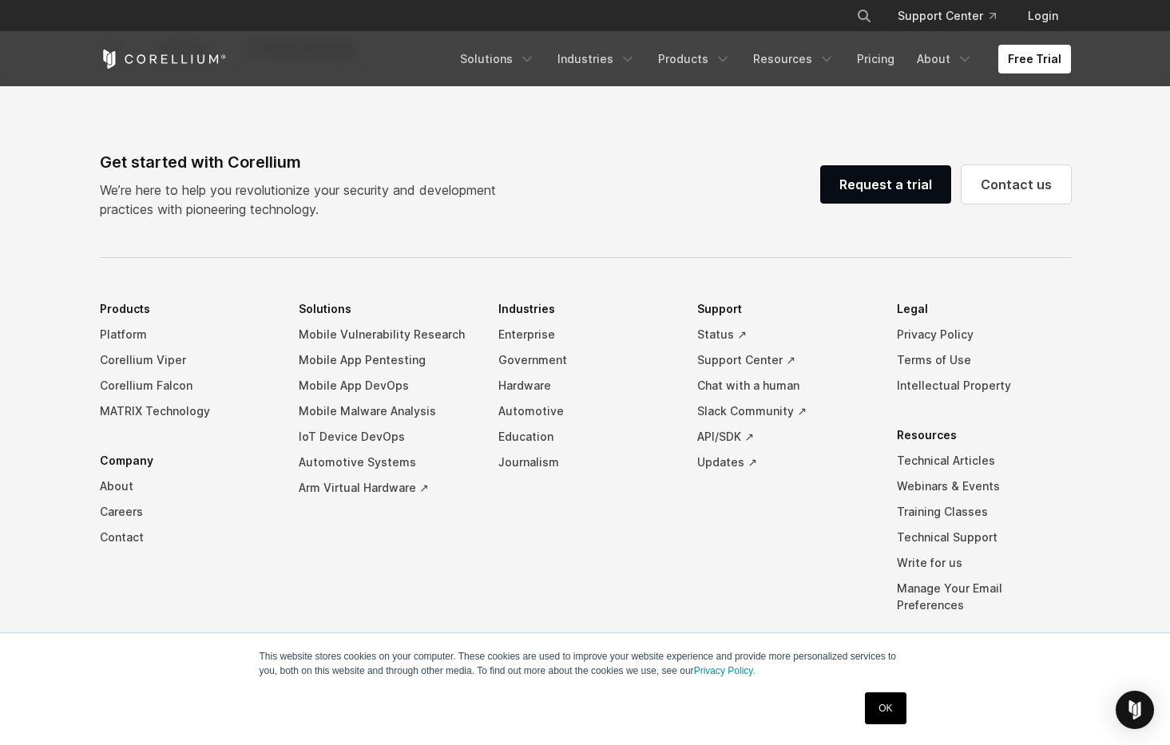
scroll to position [4578, 0]
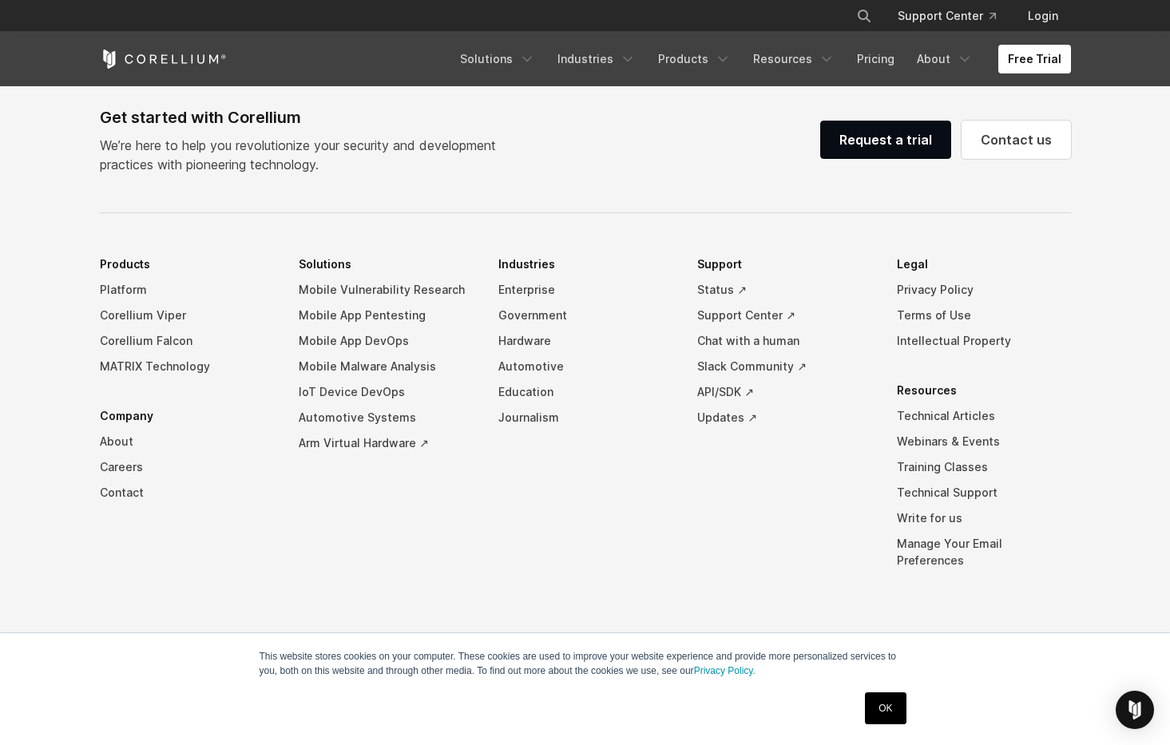
click at [925, 408] on li "Resources Technical Articles Webinars & Events Training Classes Technical Suppo…" at bounding box center [984, 476] width 174 height 196
click at [924, 406] on li "Resources Technical Articles Webinars & Events Training Classes Technical Suppo…" at bounding box center [984, 476] width 174 height 196
click at [923, 398] on li "Resources Technical Articles Webinars & Events Training Classes Technical Suppo…" at bounding box center [984, 476] width 174 height 196
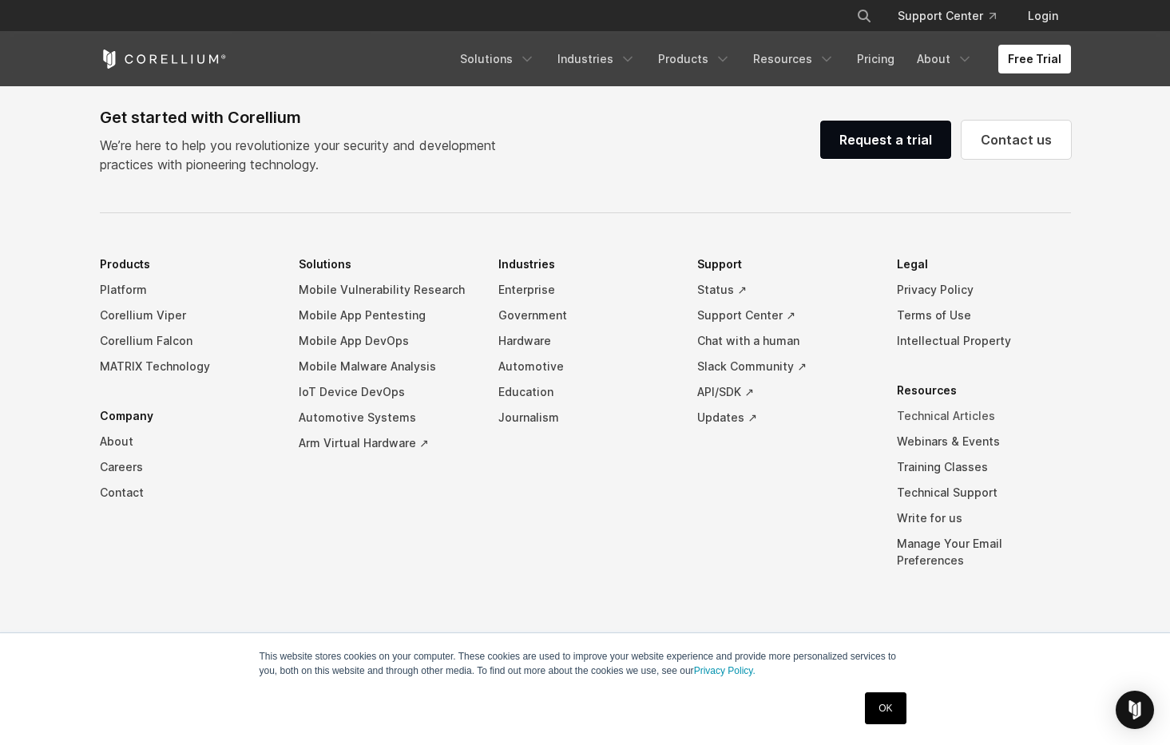
click at [947, 429] on link "Technical Articles" at bounding box center [984, 416] width 174 height 26
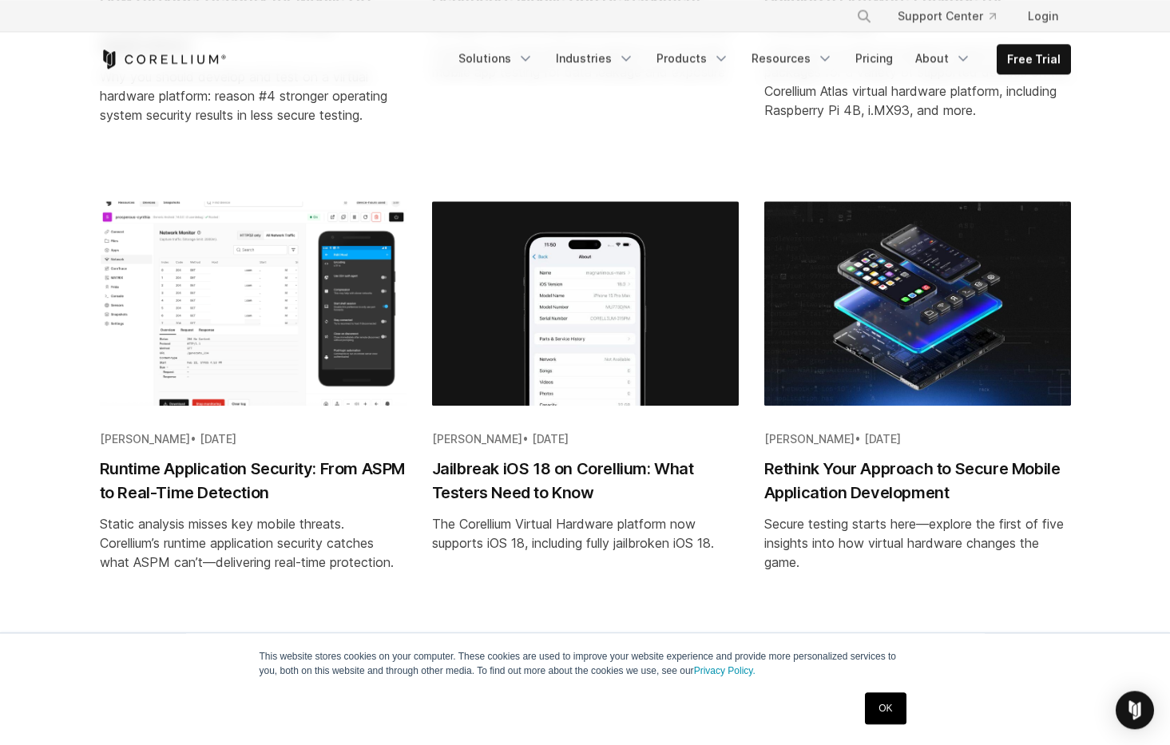
scroll to position [1686, 0]
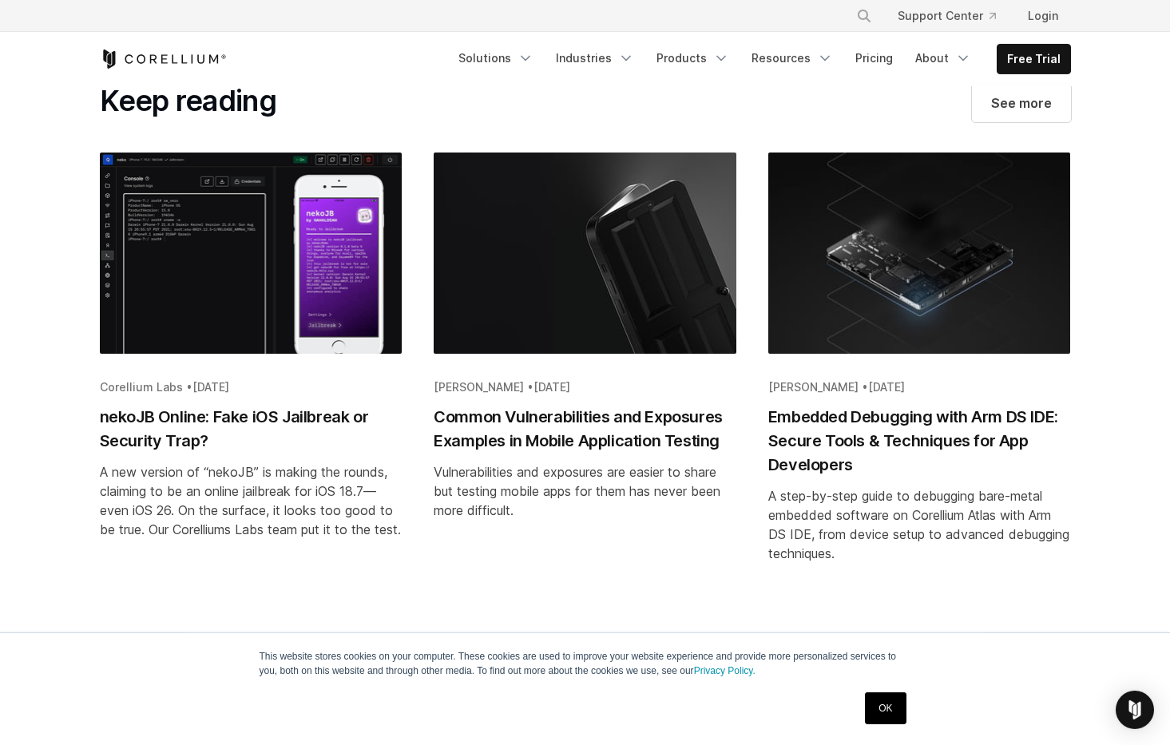
scroll to position [8115, 0]
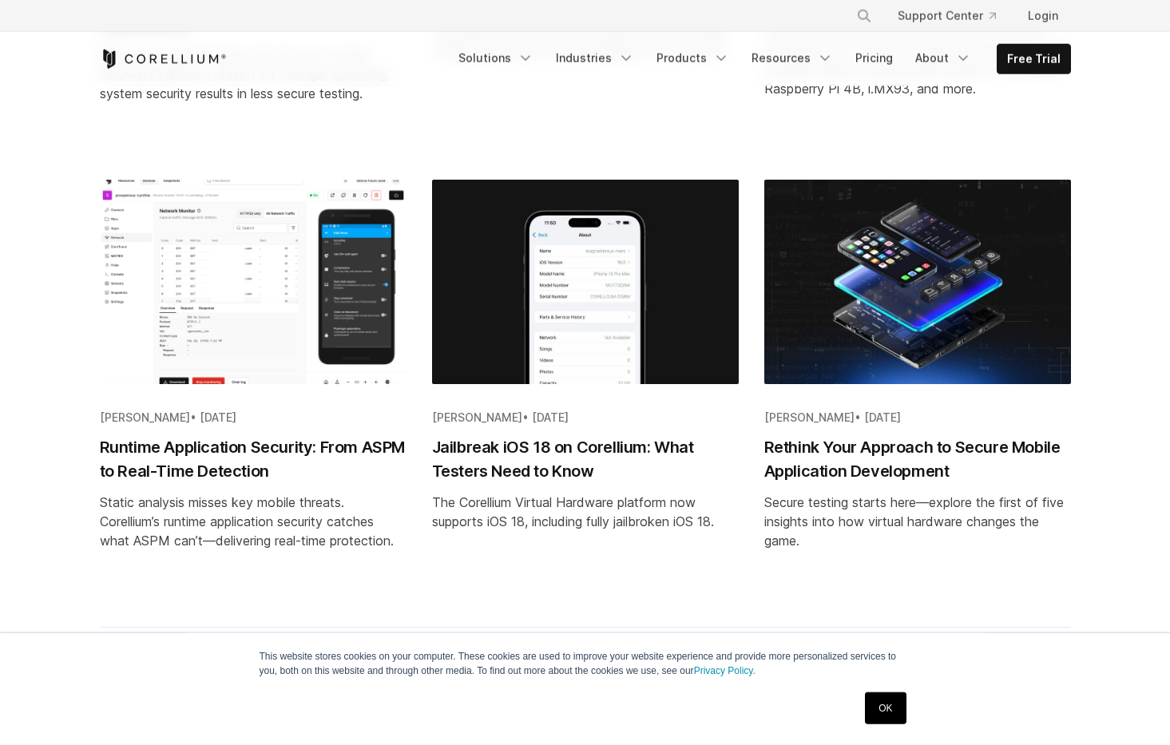
scroll to position [1792, 0]
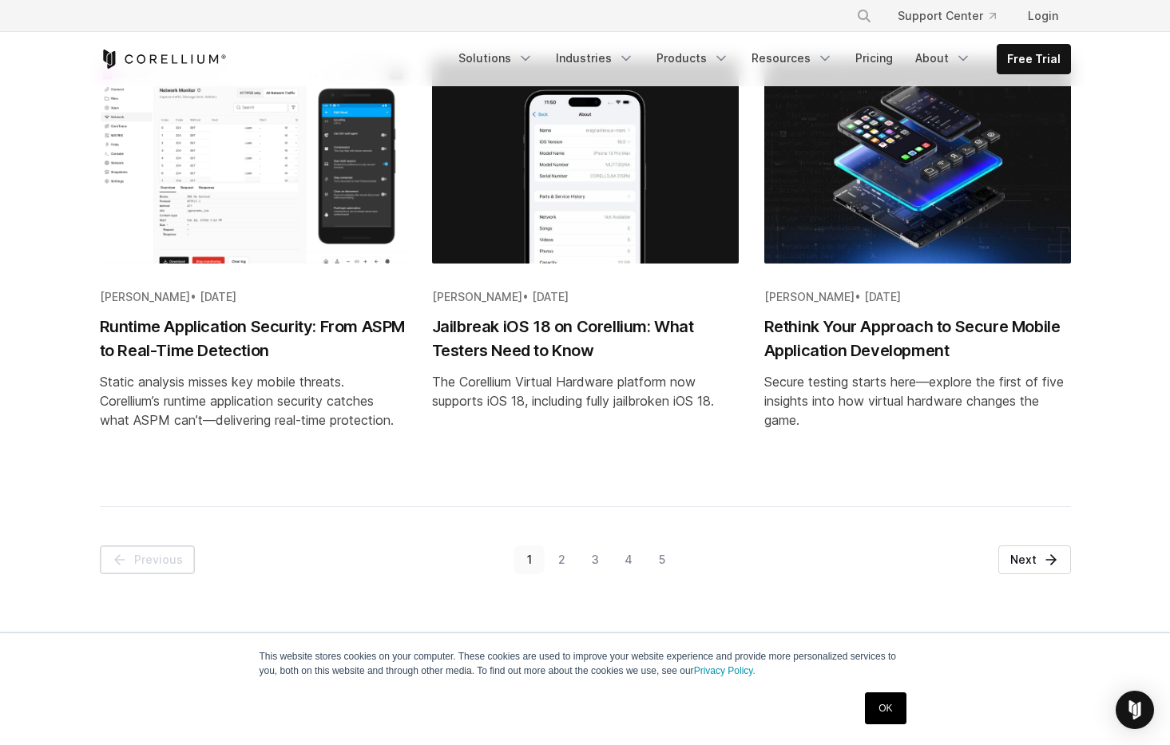
click at [558, 561] on link "2" at bounding box center [562, 559] width 34 height 29
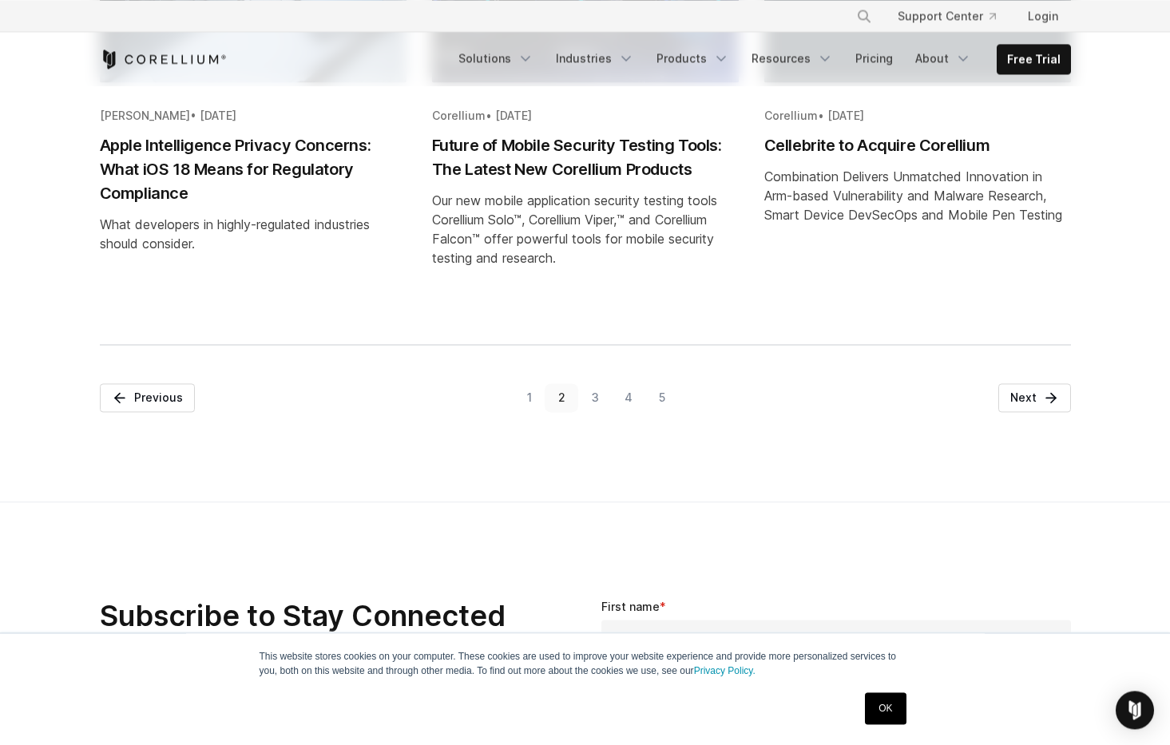
scroll to position [2319, 0]
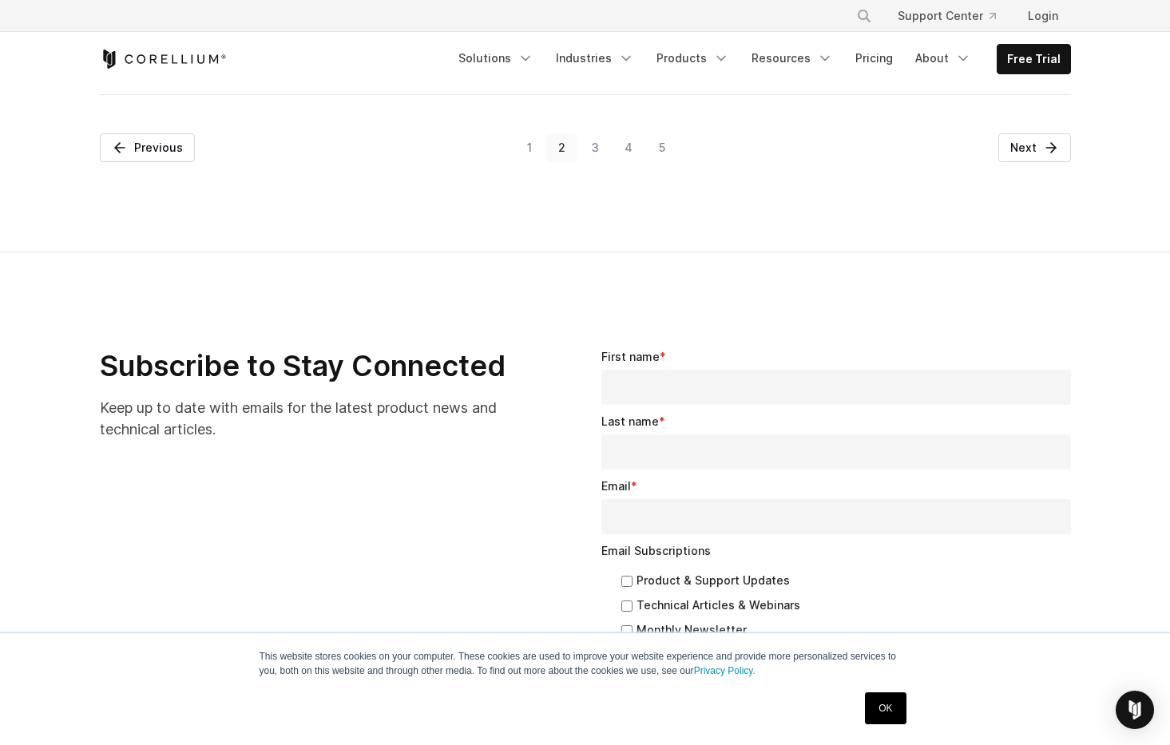
click at [621, 148] on link "4" at bounding box center [629, 147] width 34 height 29
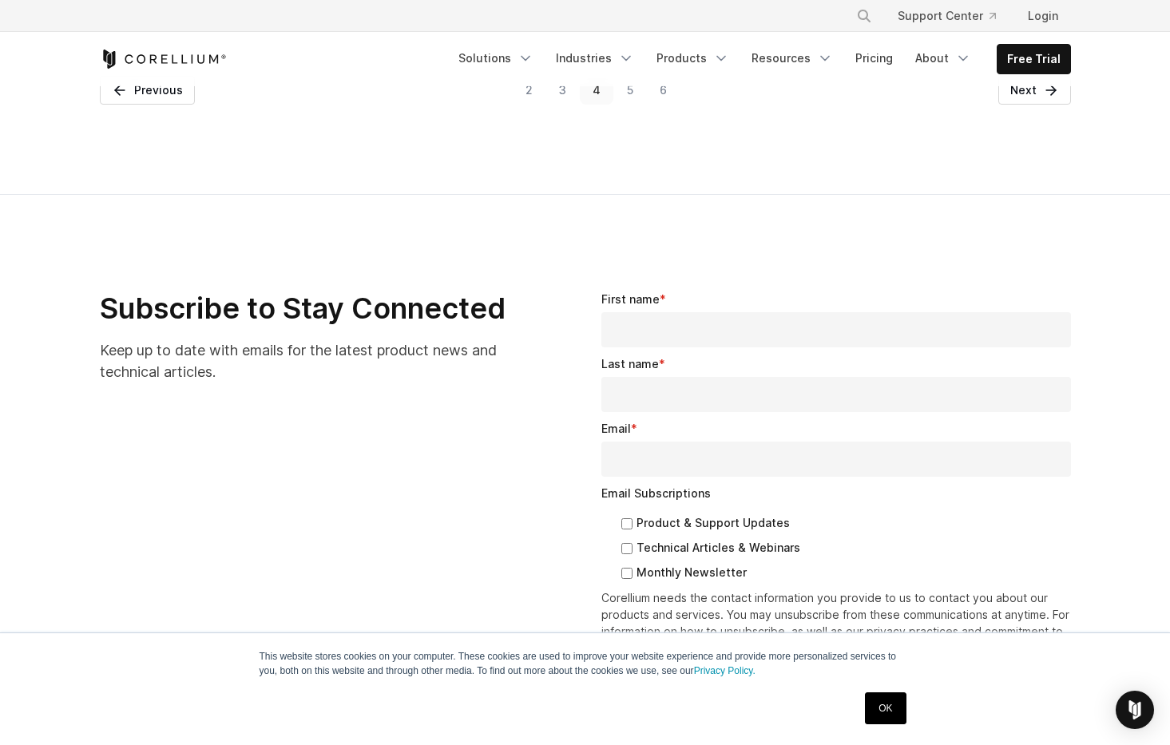
scroll to position [2108, 0]
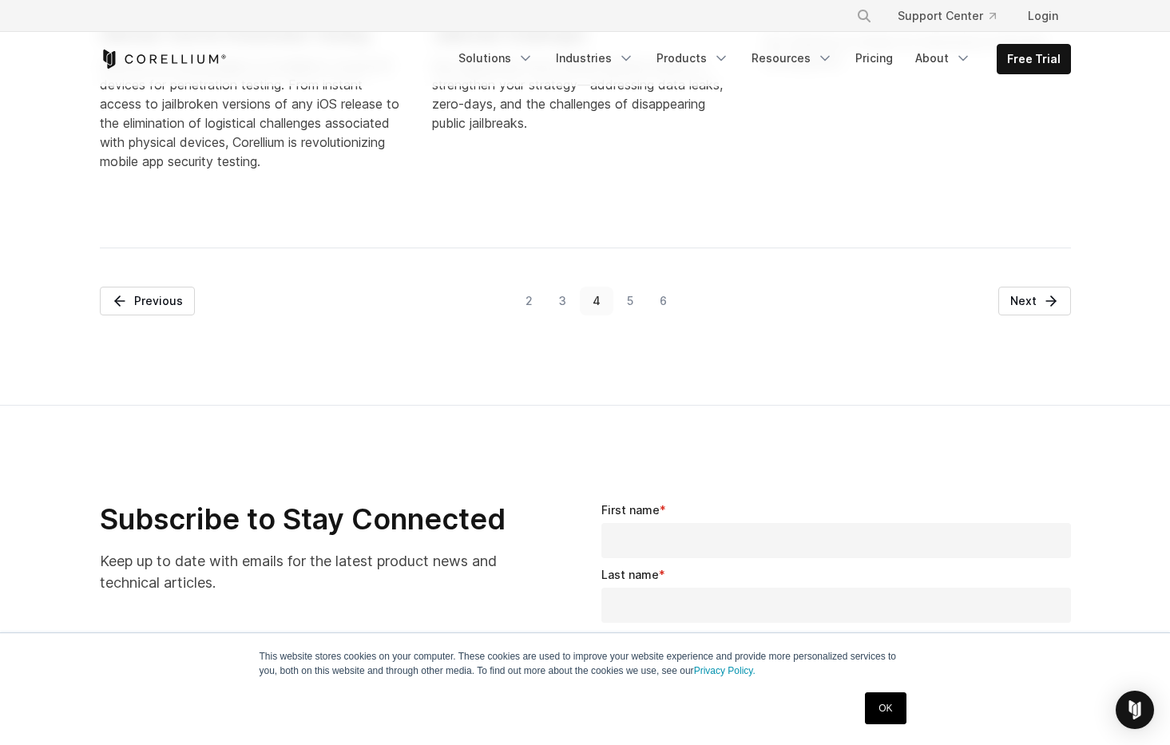
click at [630, 304] on link "5" at bounding box center [629, 301] width 33 height 29
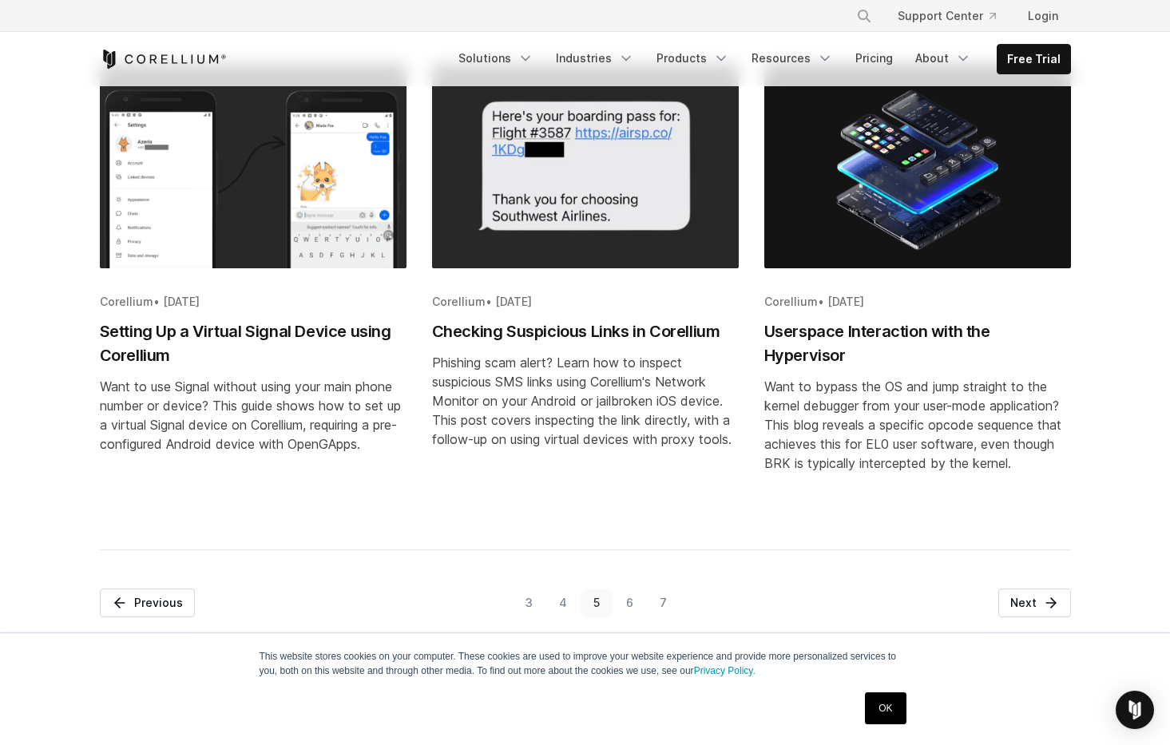
scroll to position [1897, 0]
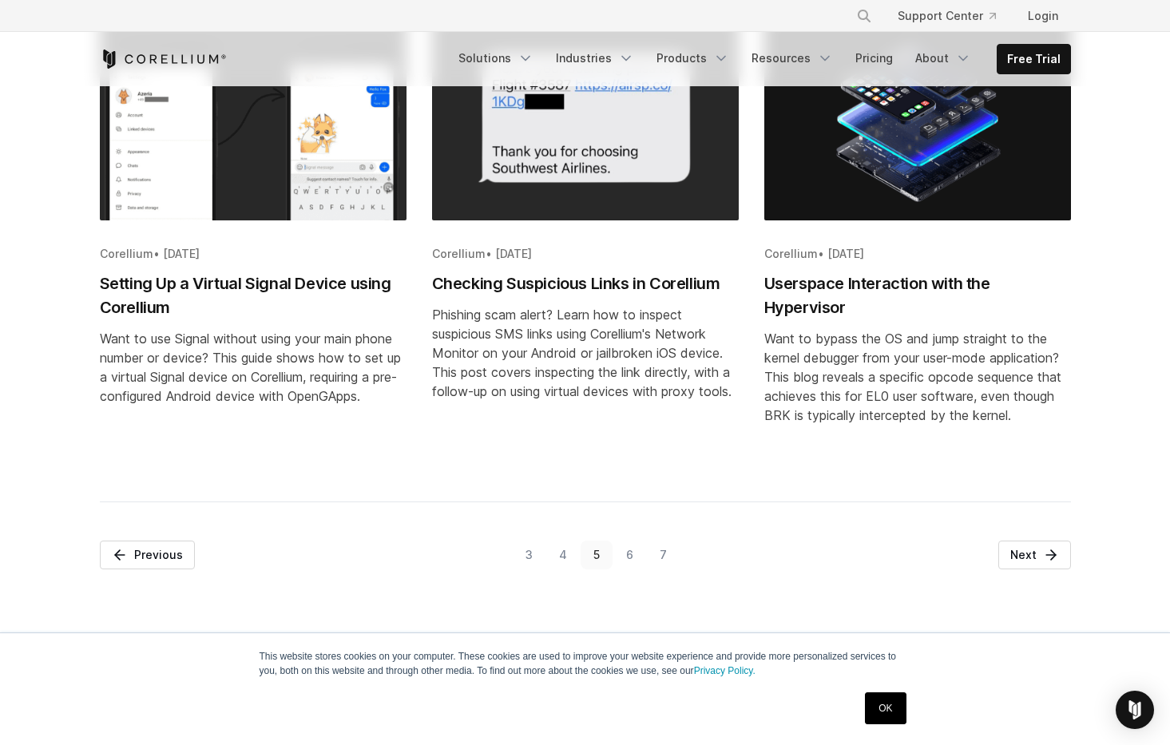
drag, startPoint x: 73, startPoint y: 373, endPoint x: 929, endPoint y: 504, distance: 866.7
copy div "**********"
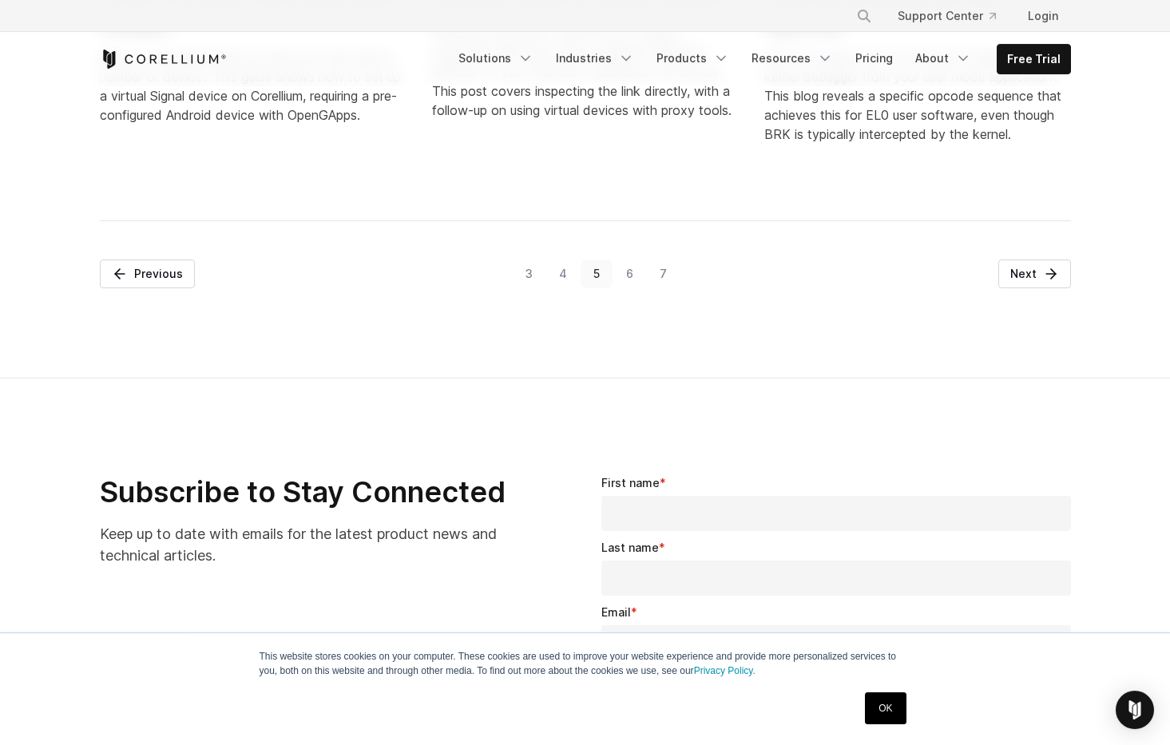
scroll to position [2319, 0]
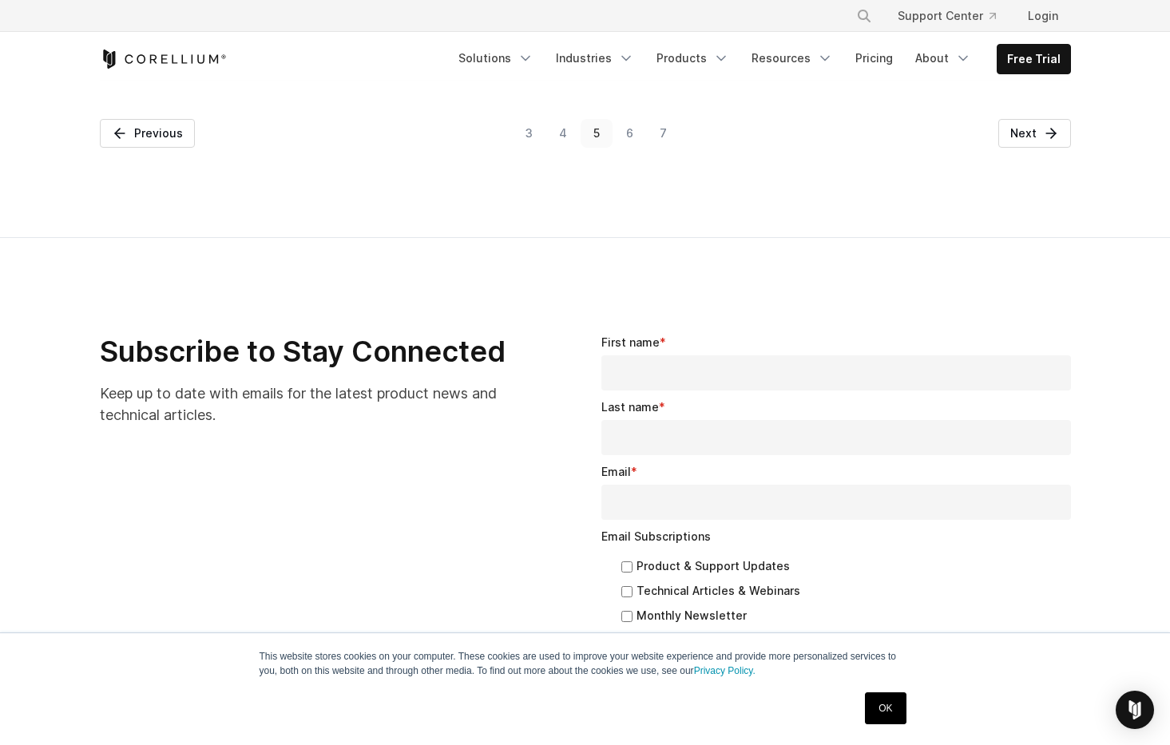
click at [524, 148] on link "3" at bounding box center [530, 133] width 34 height 29
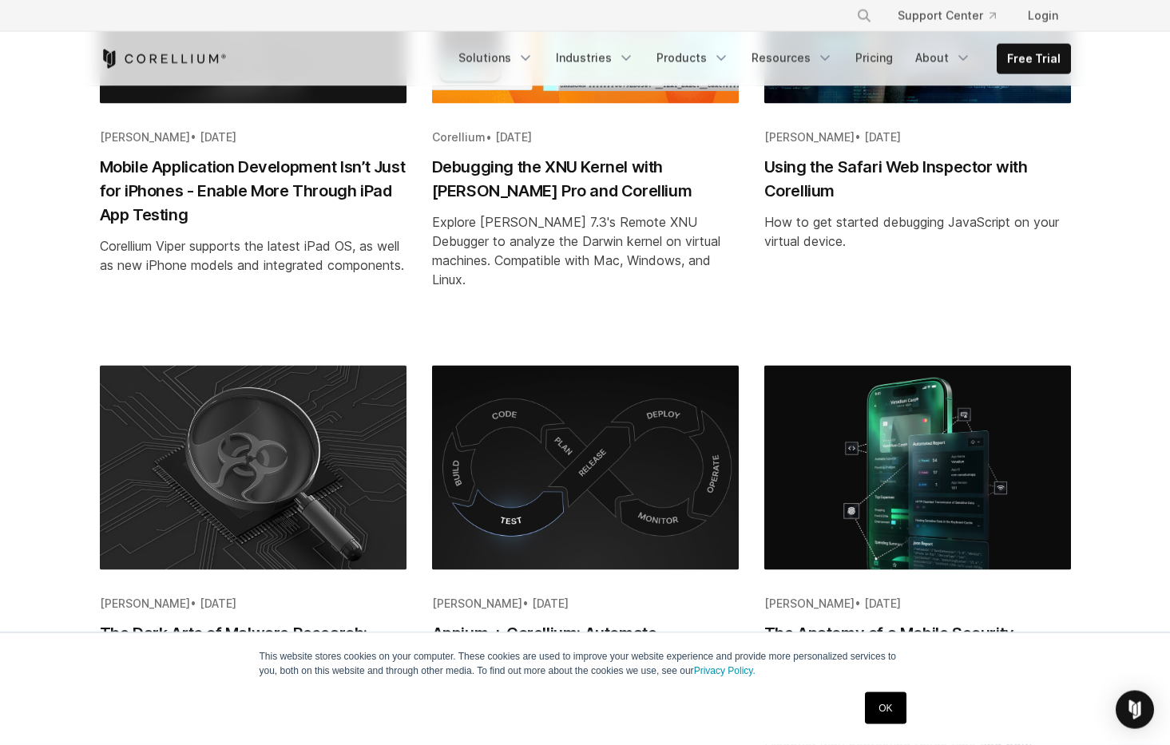
scroll to position [1581, 0]
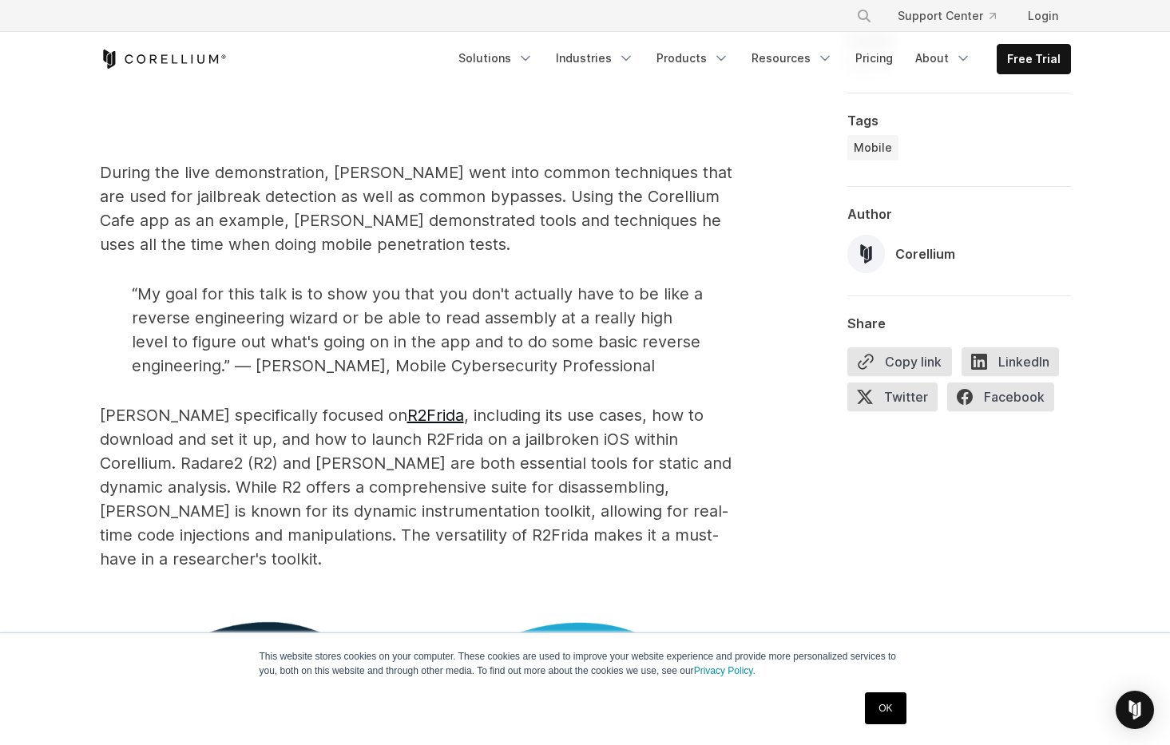
scroll to position [1792, 0]
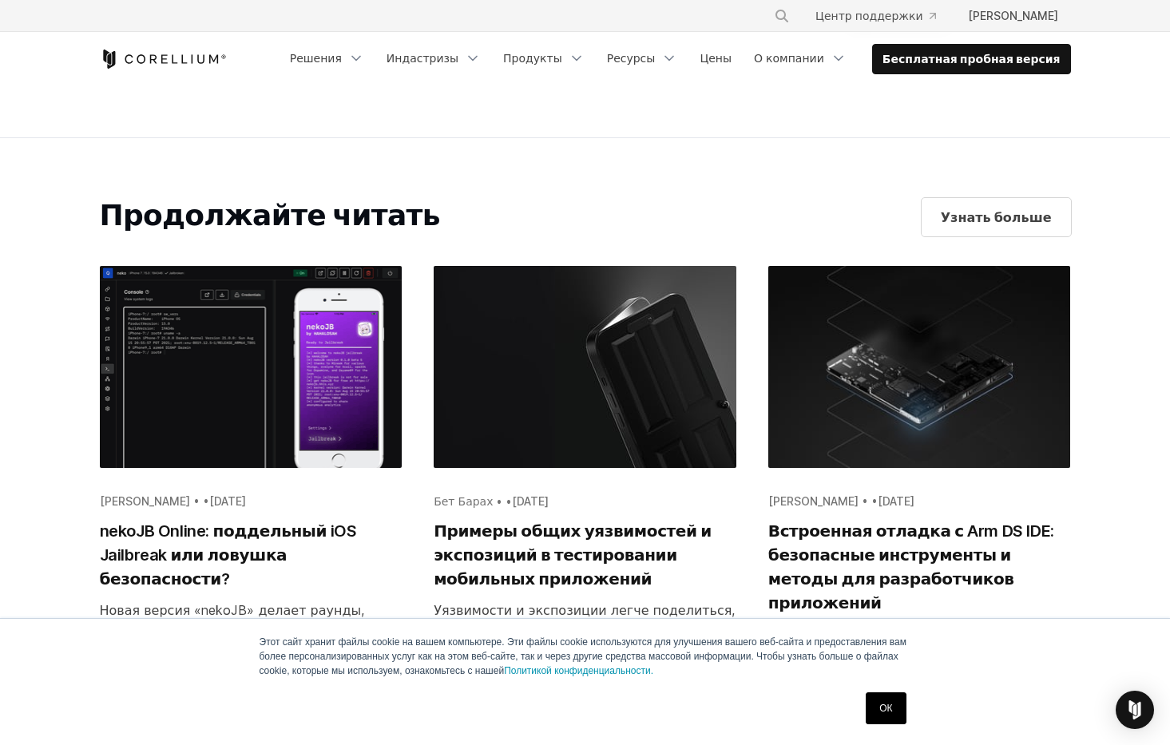
scroll to position [5691, 0]
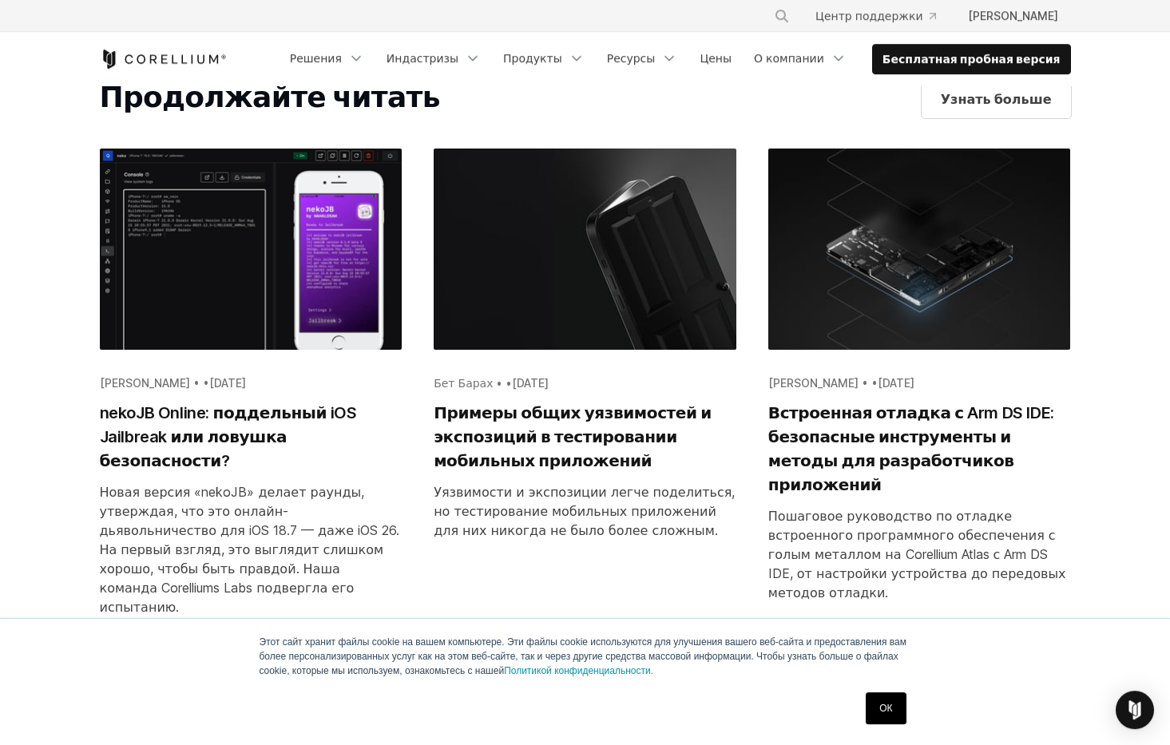
scroll to position [4216, 0]
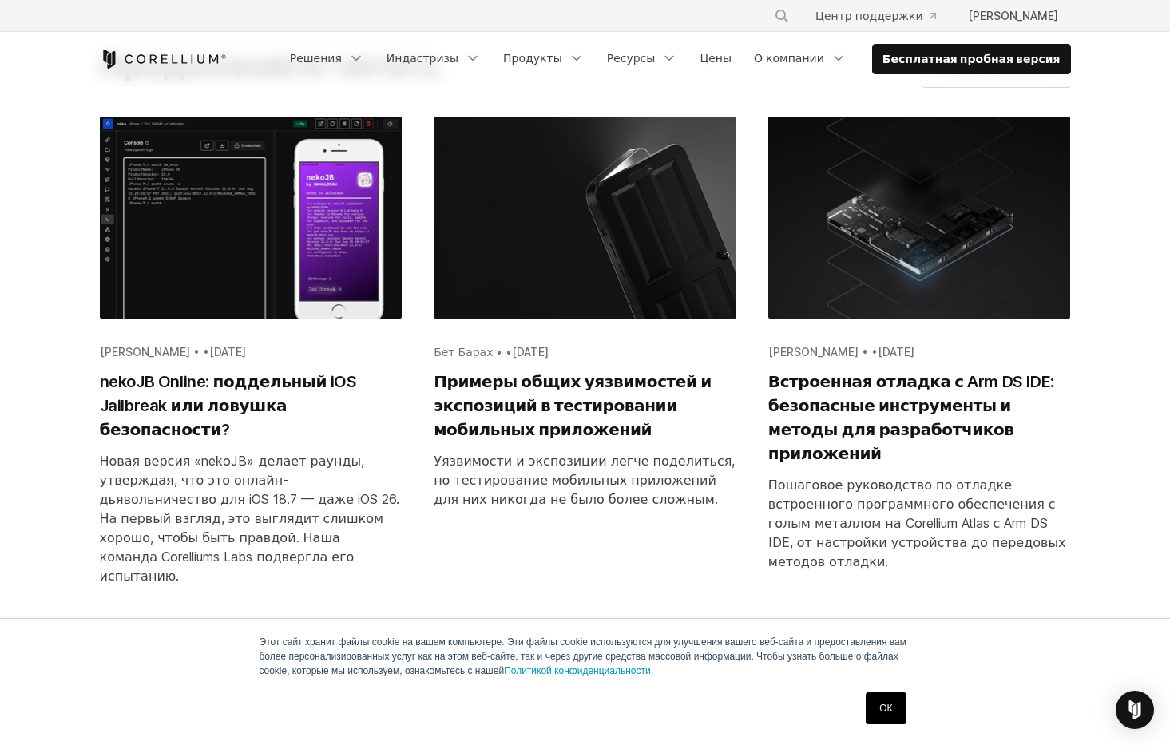
scroll to position [6360, 0]
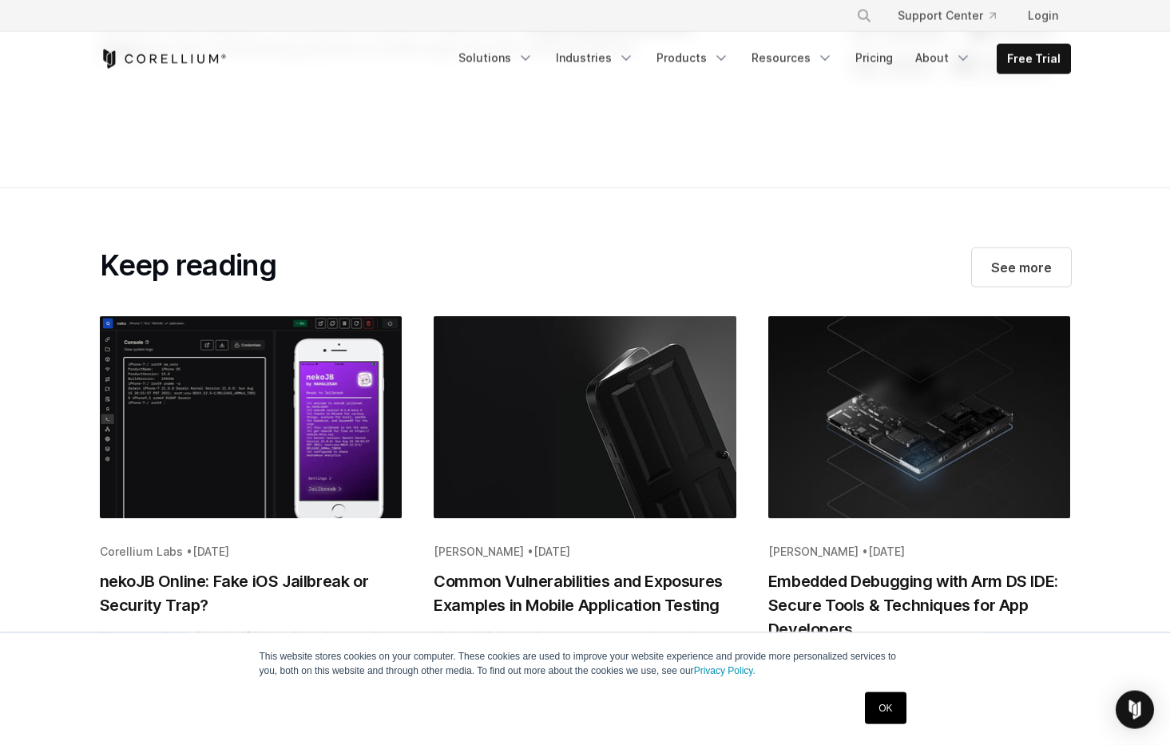
scroll to position [2740, 0]
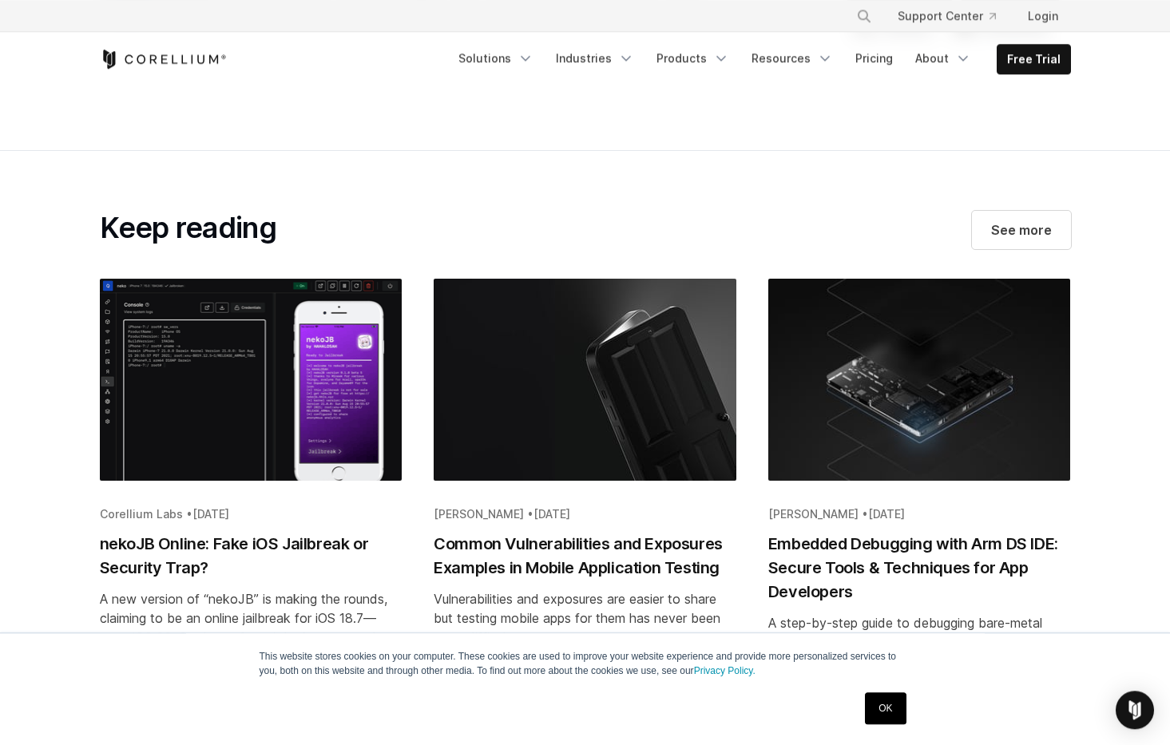
scroll to position [4637, 0]
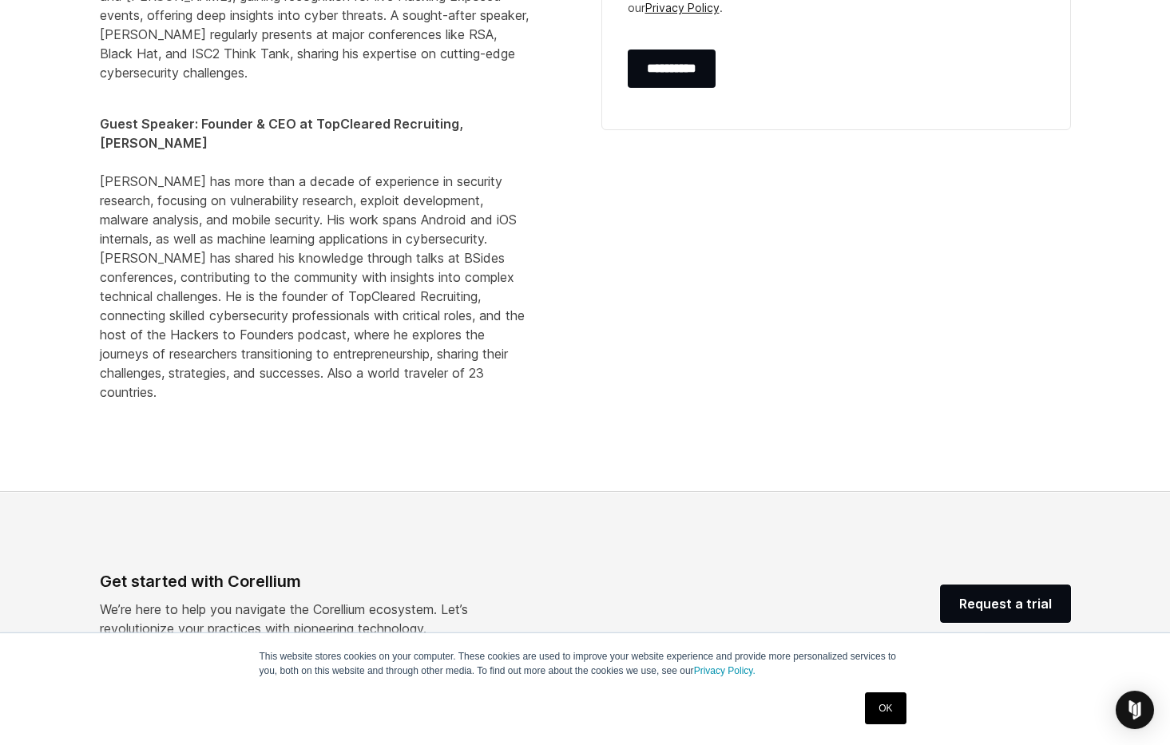
scroll to position [1440, 0]
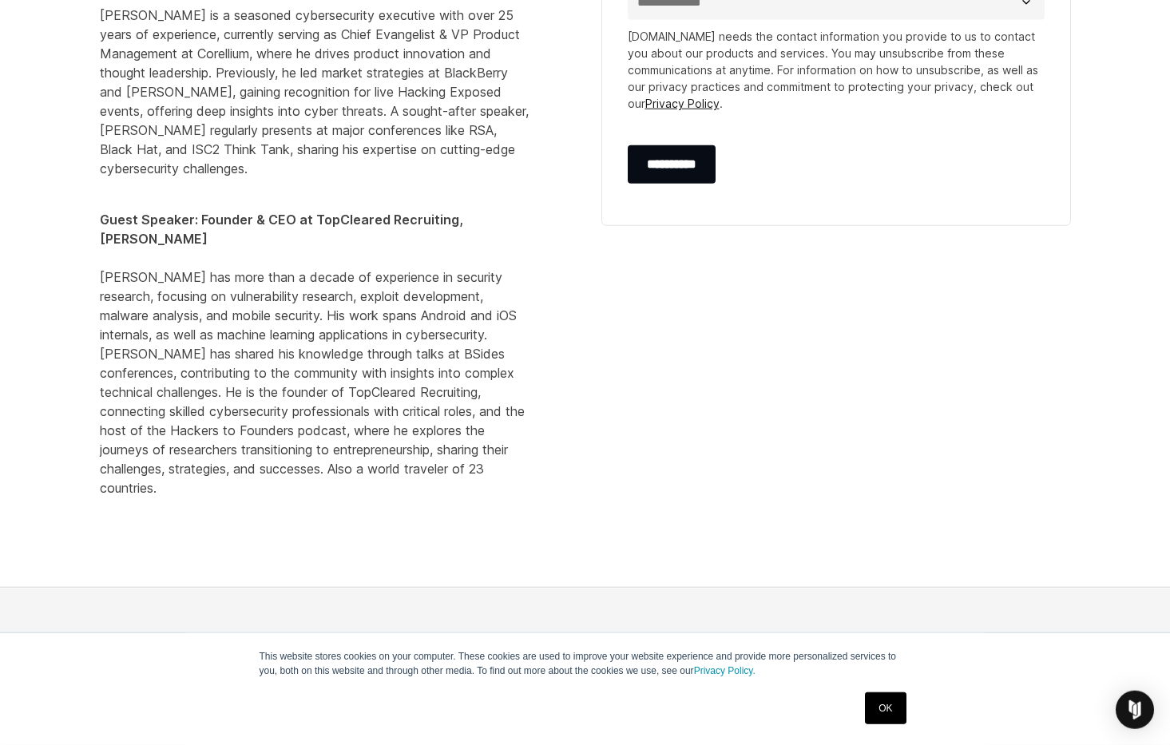
scroll to position [1370, 0]
